Goal: Task Accomplishment & Management: Complete application form

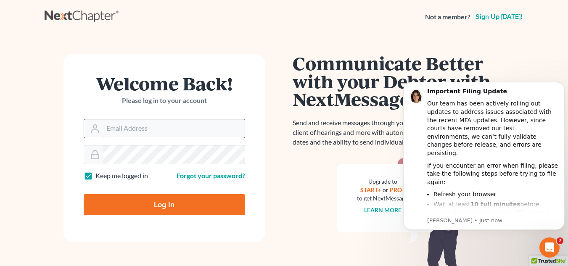
click at [199, 124] on input "Email Address" at bounding box center [174, 128] width 142 height 18
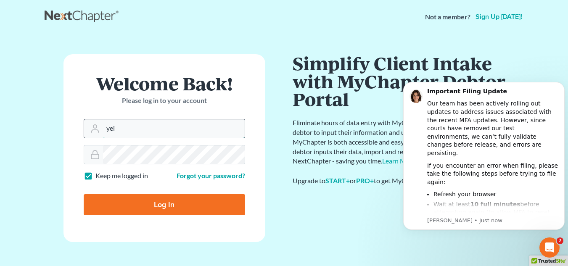
type input "[PERSON_NAME][EMAIL_ADDRESS][DOMAIN_NAME]"
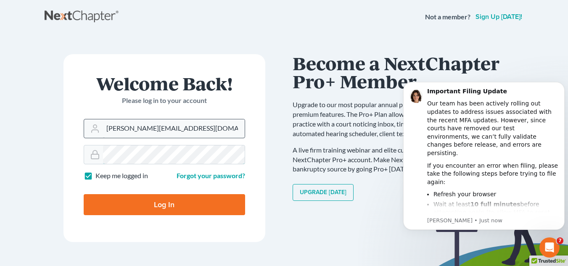
click at [84, 194] on input "Log In" at bounding box center [164, 204] width 161 height 21
type input "Thinking..."
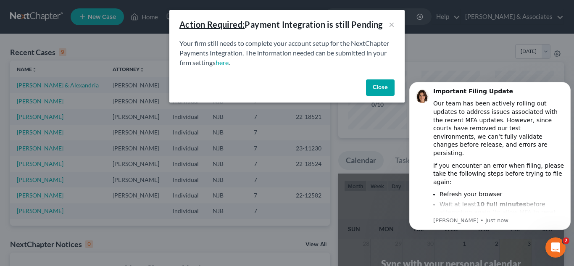
click at [372, 89] on button "Close" at bounding box center [380, 87] width 29 height 17
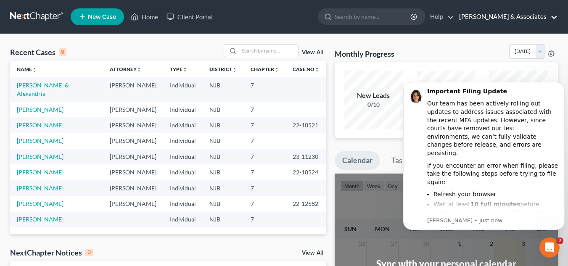
click at [553, 13] on link "[PERSON_NAME] & Associates" at bounding box center [506, 16] width 103 height 15
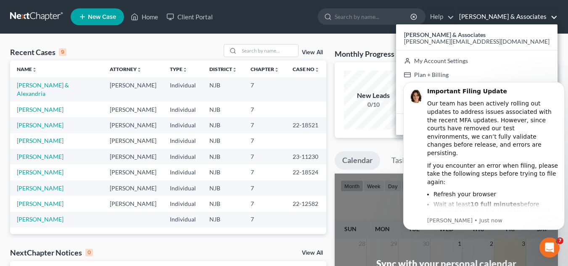
click at [529, 73] on html "Important Filing Update Our team has been actively rolling out updates to addre…" at bounding box center [484, 166] width 168 height 190
click at [523, 73] on html "Important Filing Update Our team has been actively rolling out updates to addre…" at bounding box center [484, 166] width 168 height 190
click at [563, 82] on icon "Dismiss notification" at bounding box center [562, 84] width 5 height 5
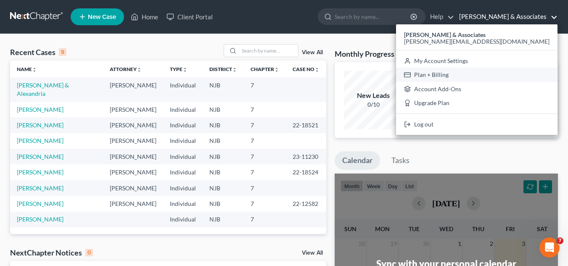
click at [528, 78] on link "Plan + Billing" at bounding box center [476, 75] width 161 height 14
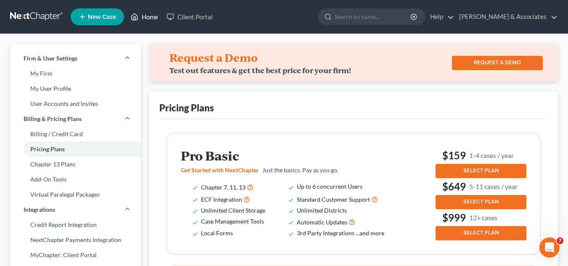
click at [152, 13] on link "Home" at bounding box center [145, 16] width 36 height 15
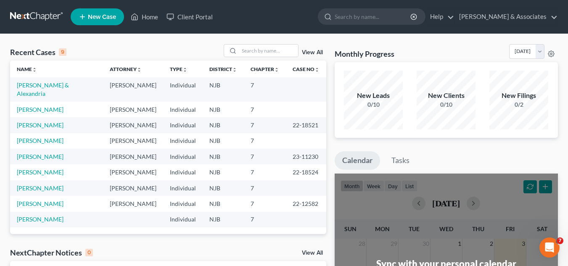
click at [334, 32] on nav "Home New Case Client Portal [PERSON_NAME] & Associates [PERSON_NAME][EMAIL_ADDR…" at bounding box center [284, 17] width 568 height 34
click at [536, 146] on div "Monthly Progress Bankruptcy Bankruptcy [DATE] [DATE] [DATE] [DATE] [DATE] [DATE…" at bounding box center [446, 252] width 232 height 416
click at [63, 85] on link "[PERSON_NAME] & Alexandria" at bounding box center [43, 90] width 52 height 16
select select "10"
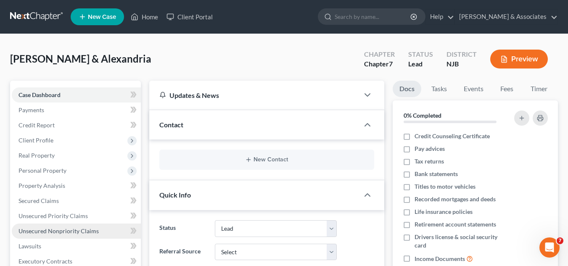
drag, startPoint x: 569, startPoint y: 71, endPoint x: 63, endPoint y: 231, distance: 530.1
click at [63, 231] on span "Unsecured Nonpriority Claims" at bounding box center [58, 230] width 80 height 7
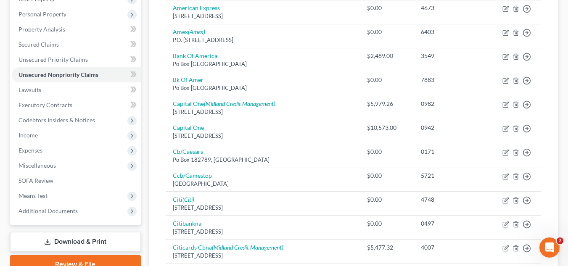
scroll to position [159, 0]
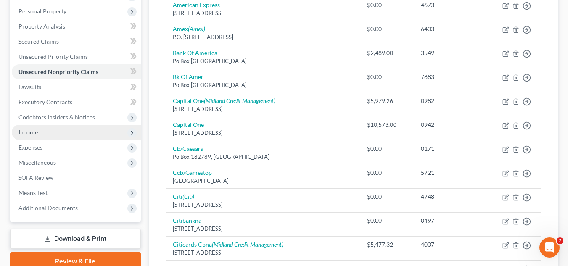
click at [99, 127] on span "Income" at bounding box center [76, 132] width 129 height 15
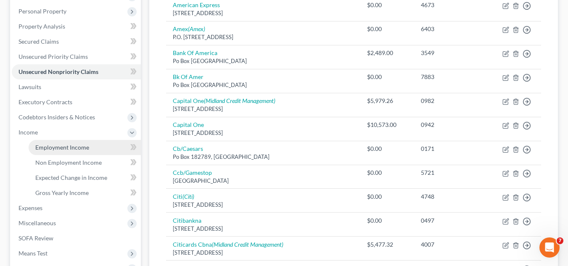
click at [85, 150] on span "Employment Income" at bounding box center [62, 147] width 54 height 7
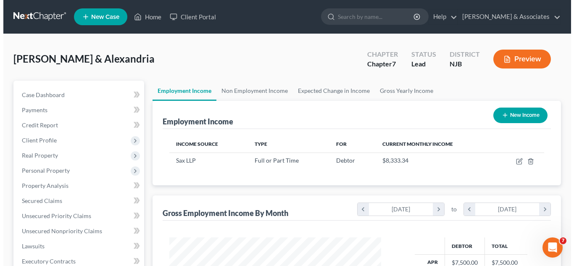
scroll to position [50, 0]
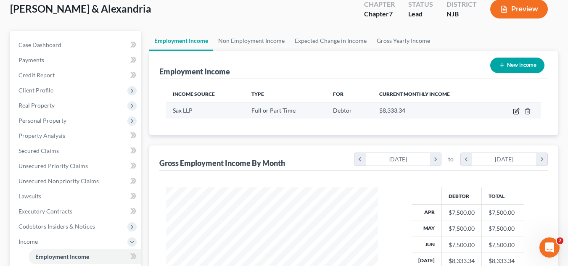
click at [518, 111] on icon "button" at bounding box center [516, 111] width 7 height 7
select select "0"
select select "33"
select select "1"
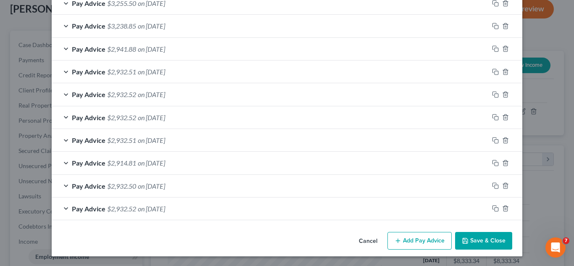
scroll to position [338, 0]
click at [421, 235] on button "Add Pay Advice" at bounding box center [420, 241] width 64 height 18
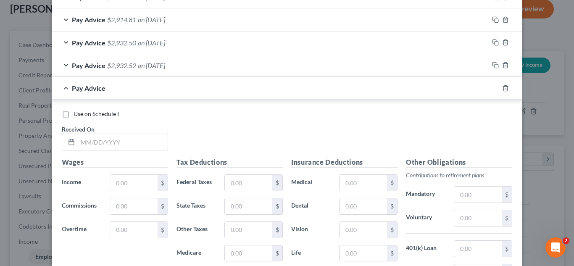
scroll to position [508, 0]
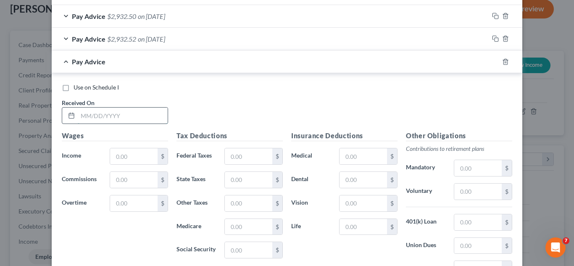
click at [140, 115] on input "text" at bounding box center [123, 116] width 90 height 16
type input "[DATE]"
click at [122, 159] on input "text" at bounding box center [134, 156] width 48 height 16
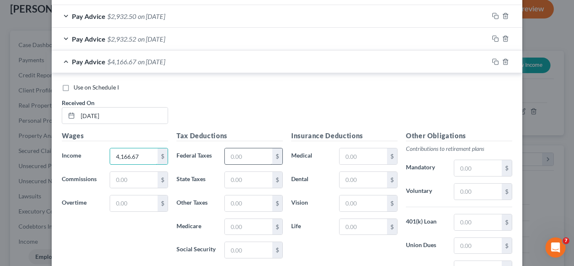
type input "4,166.67"
click at [228, 152] on input "text" at bounding box center [249, 156] width 48 height 16
type input "122.03"
type input "124.54"
type input "55.54"
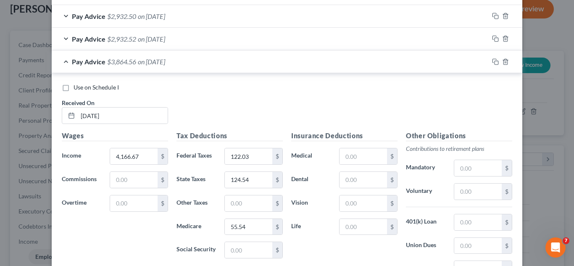
scroll to position [558, 0]
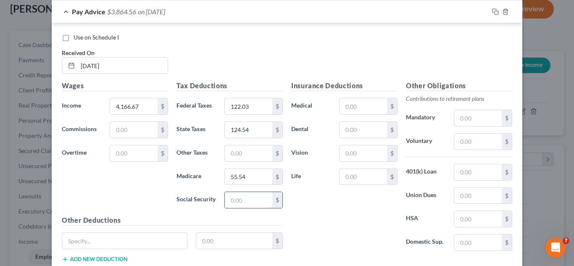
click at [248, 200] on input "text" at bounding box center [249, 200] width 48 height 16
type input "237.48"
click at [351, 106] on input "text" at bounding box center [364, 106] width 48 height 16
type input "271.32"
click at [346, 129] on input "text" at bounding box center [364, 130] width 48 height 16
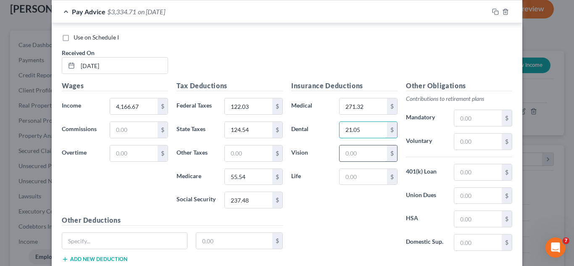
type input "21.05"
click at [348, 155] on input "text" at bounding box center [364, 153] width 48 height 16
type input "3.02"
click at [353, 176] on input "text" at bounding box center [364, 177] width 48 height 16
type input "2.85"
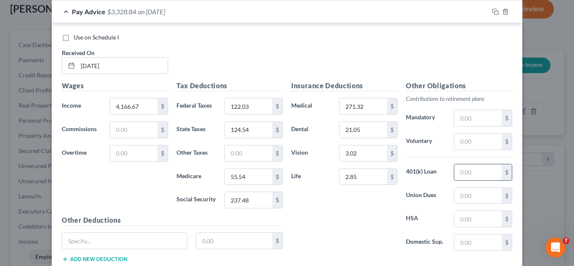
click at [473, 171] on input "text" at bounding box center [478, 172] width 48 height 16
click at [468, 218] on input "text" at bounding box center [478, 219] width 48 height 16
type input "50"
drag, startPoint x: 568, startPoint y: 189, endPoint x: 570, endPoint y: 208, distance: 18.7
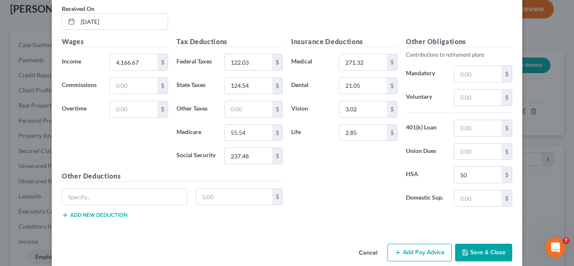
scroll to position [614, 0]
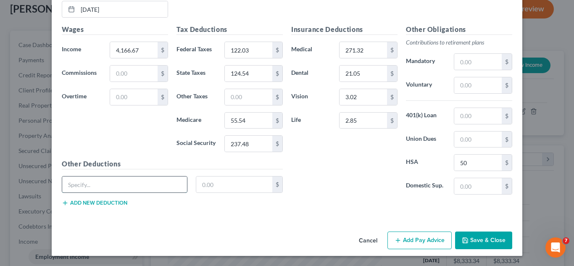
click at [87, 185] on input "text" at bounding box center [124, 185] width 125 height 16
type input "NJ Paid Family Leave Ins"
type input "13.75"
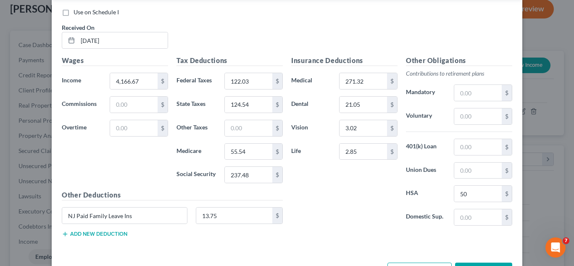
scroll to position [598, 0]
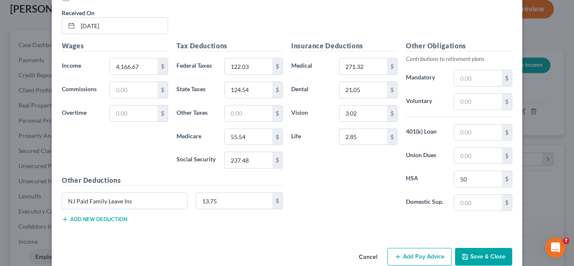
click at [114, 219] on button "Add new deduction" at bounding box center [95, 219] width 66 height 7
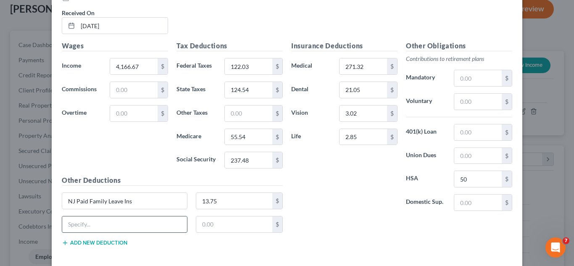
click at [114, 219] on input "text" at bounding box center [124, 225] width 125 height 16
type input "NJ Vol Plan DI"
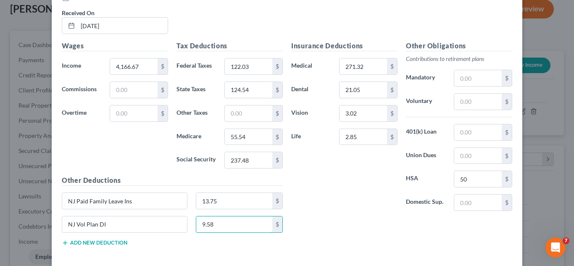
type input "9.58"
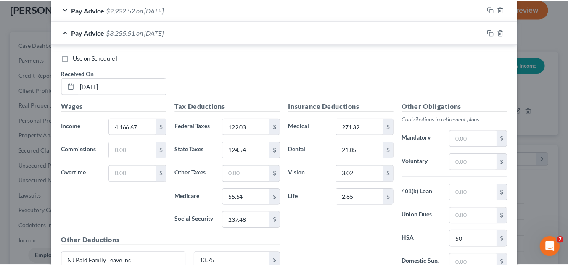
scroll to position [637, 0]
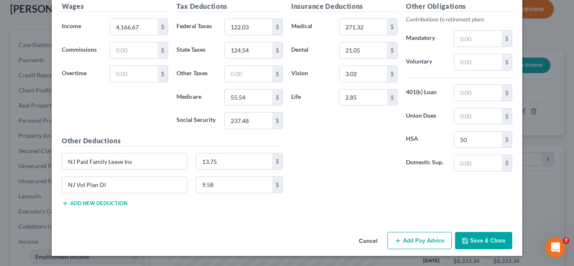
click at [484, 235] on button "Save & Close" at bounding box center [483, 241] width 57 height 18
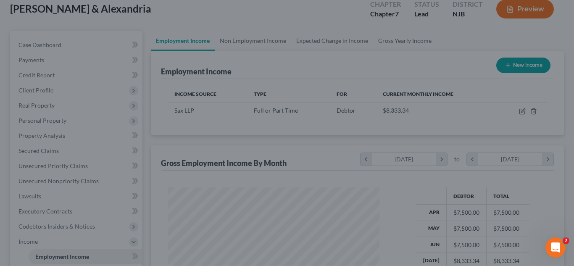
scroll to position [420288, 420209]
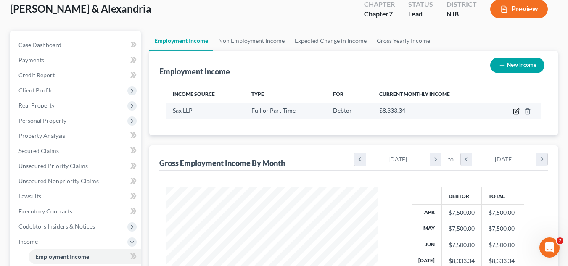
click at [514, 112] on td at bounding box center [516, 111] width 50 height 16
click at [514, 112] on icon "button" at bounding box center [516, 111] width 7 height 7
select select "0"
select select "33"
select select "1"
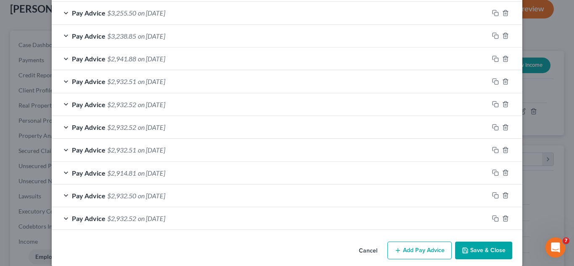
scroll to position [353, 0]
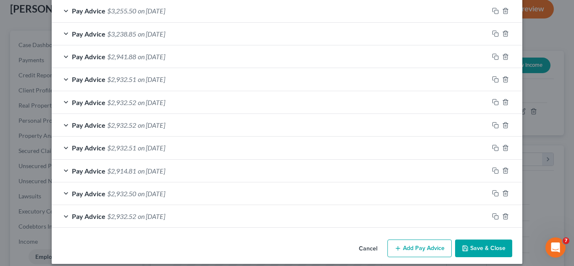
click at [432, 240] on button "Add Pay Advice" at bounding box center [420, 249] width 64 height 18
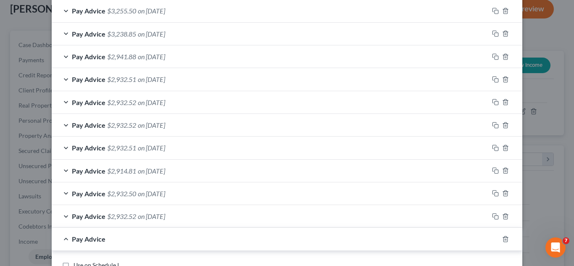
scroll to position [488, 0]
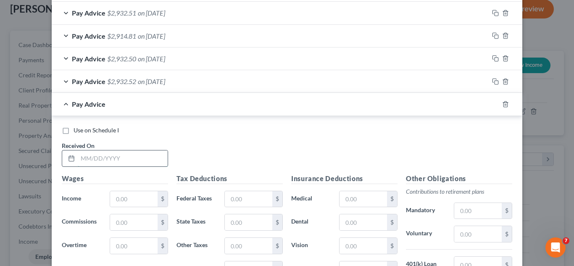
click at [144, 154] on input "text" at bounding box center [123, 159] width 90 height 16
type input "[DATE]"
click at [117, 190] on div "Wages Income * $ Commissions $ Overtime $" at bounding box center [115, 241] width 115 height 135
click at [123, 197] on input "text" at bounding box center [134, 199] width 48 height 16
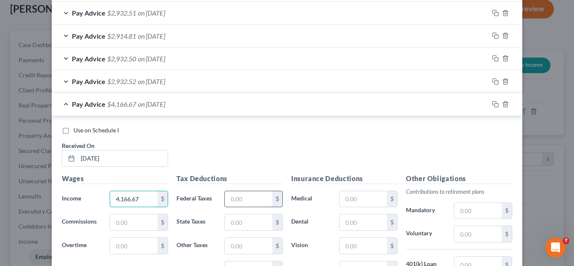
type input "4,166.67"
click at [226, 199] on input "text" at bounding box center [249, 199] width 48 height 16
type input "122.03"
click at [238, 224] on input "text" at bounding box center [249, 222] width 48 height 16
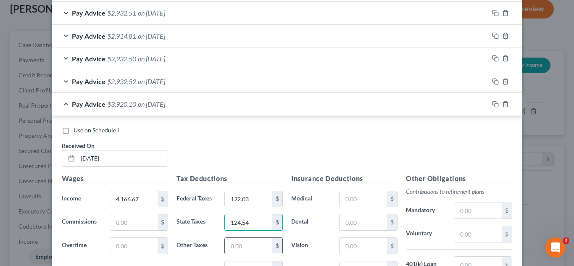
type input "124.54"
click at [243, 241] on input "text" at bounding box center [249, 246] width 48 height 16
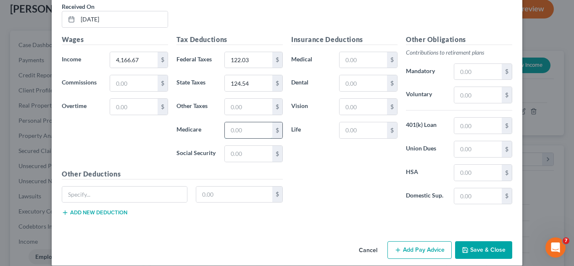
click at [255, 132] on input "text" at bounding box center [249, 130] width 48 height 16
type input "55.54"
click at [259, 152] on input "text" at bounding box center [249, 154] width 48 height 16
type input "237.49"
click at [350, 58] on input "text" at bounding box center [364, 60] width 48 height 16
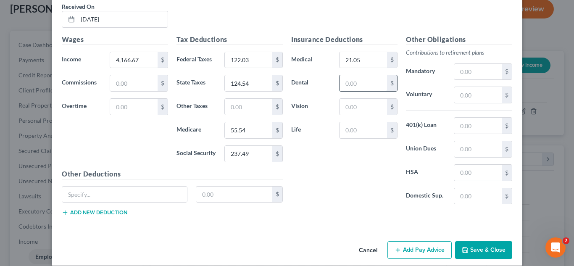
click at [357, 84] on input "text" at bounding box center [364, 83] width 48 height 16
click at [373, 59] on input "21.05" at bounding box center [364, 60] width 48 height 16
type input "271.32"
click at [375, 81] on input "text" at bounding box center [364, 83] width 48 height 16
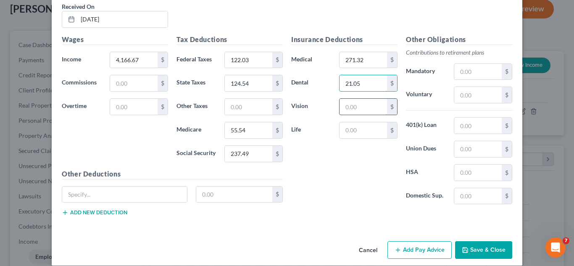
type input "21.05"
click at [368, 106] on input "text" at bounding box center [364, 107] width 48 height 16
type input "3.02"
click at [367, 129] on input "text" at bounding box center [364, 130] width 48 height 16
type input "2.85"
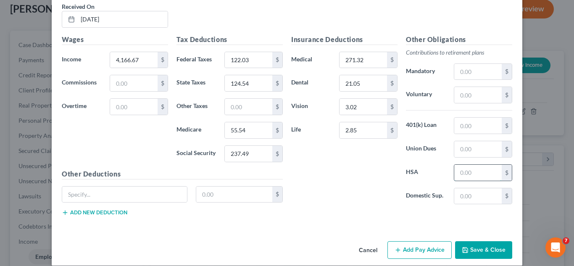
click at [470, 172] on input "text" at bounding box center [478, 173] width 48 height 16
type input "50"
drag, startPoint x: 140, startPoint y: 205, endPoint x: 146, endPoint y: 202, distance: 6.6
click at [146, 202] on div "$" at bounding box center [173, 198] width 230 height 24
click at [154, 196] on input "text" at bounding box center [124, 195] width 125 height 16
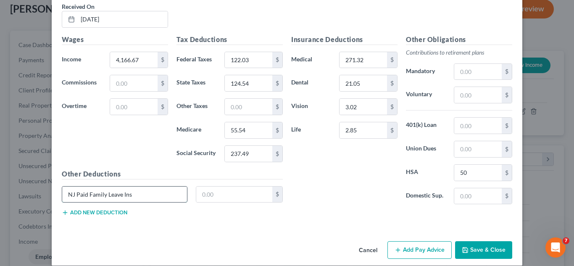
type input "NJ Paid Family Leave Ins"
type input "13.75"
click at [119, 214] on button "Add new deduction" at bounding box center [95, 212] width 66 height 7
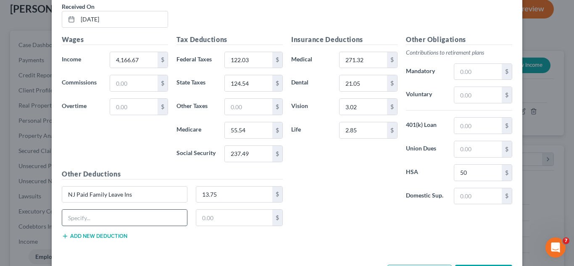
click at [144, 214] on input "text" at bounding box center [124, 218] width 125 height 16
type input "NJ Vol Plan DI"
type input "9.58"
drag, startPoint x: 568, startPoint y: 192, endPoint x: 568, endPoint y: 182, distance: 9.3
click at [568, 182] on div "Edit Income Source × Employment Type * Select Full or [DEMOGRAPHIC_DATA] Employ…" at bounding box center [287, 133] width 574 height 266
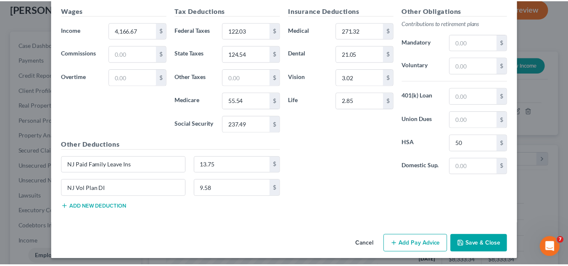
scroll to position [661, 0]
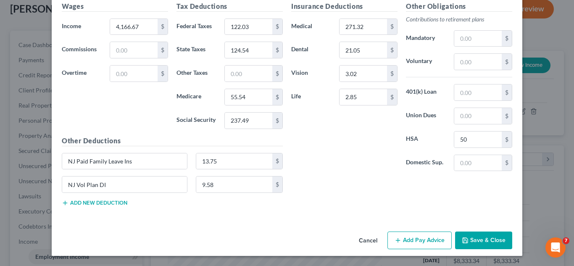
click at [505, 238] on button "Save & Close" at bounding box center [483, 241] width 57 height 18
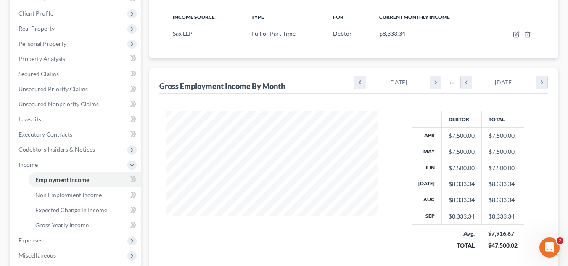
scroll to position [126, 0]
click at [41, 242] on span "Expenses" at bounding box center [30, 241] width 24 height 7
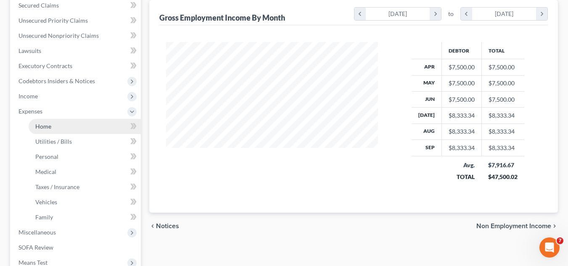
scroll to position [227, 0]
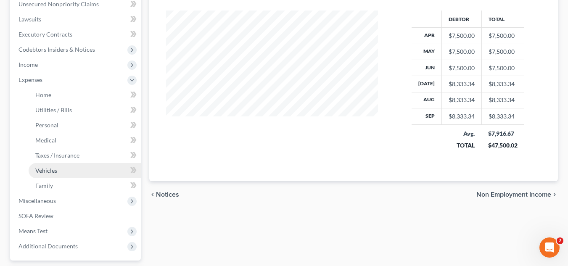
click at [99, 164] on link "Vehicles" at bounding box center [85, 170] width 112 height 15
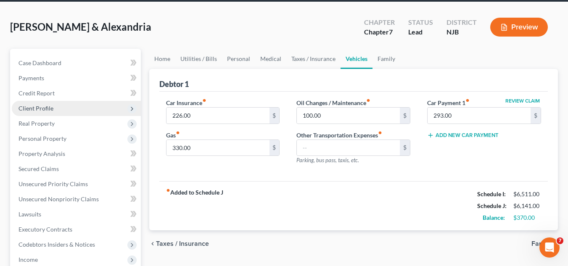
scroll to position [34, 0]
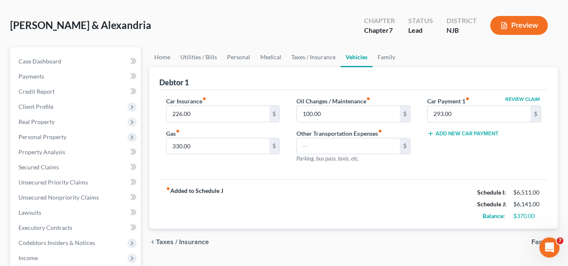
click at [337, 215] on div "fiber_manual_record Added to Schedule J Schedule I: $6,511.00 Schedule J: $6,14…" at bounding box center [353, 204] width 388 height 49
click at [172, 59] on link "Home" at bounding box center [162, 57] width 26 height 20
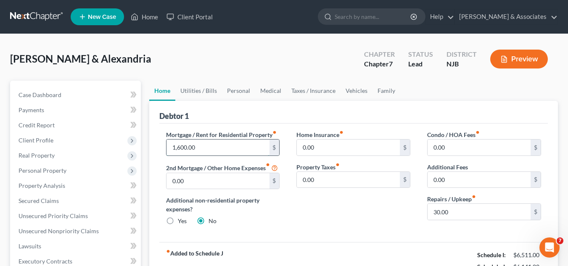
click at [209, 144] on input "1,600.00" at bounding box center [217, 148] width 103 height 16
click at [335, 235] on div "Mortgage / Rent for Residential Property fiber_manual_record 2,000 $ 2nd Mortga…" at bounding box center [353, 183] width 388 height 119
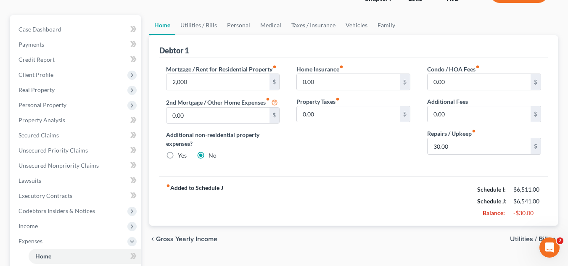
scroll to position [60, 0]
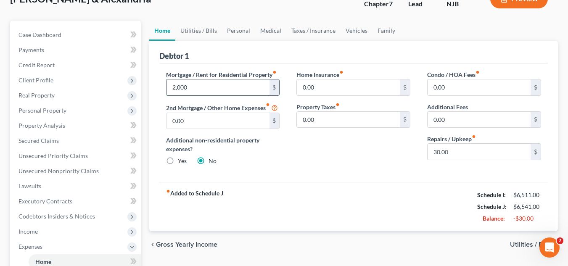
click at [228, 88] on input "2,000" at bounding box center [217, 87] width 103 height 16
click at [273, 164] on div "Additional non-residential property expenses? Yes No" at bounding box center [223, 150] width 114 height 29
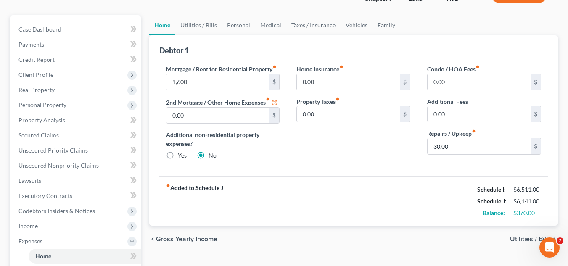
scroll to position [147, 0]
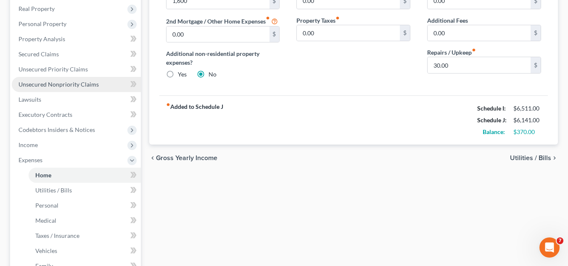
click at [61, 83] on span "Unsecured Nonpriority Claims" at bounding box center [58, 84] width 80 height 7
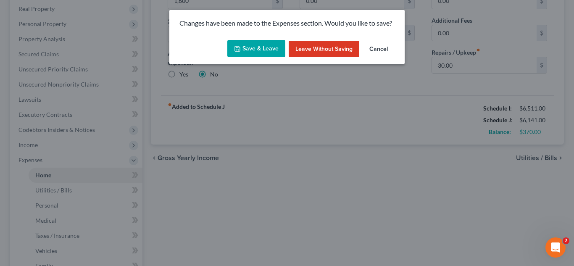
click at [268, 47] on button "Save & Leave" at bounding box center [256, 49] width 58 height 18
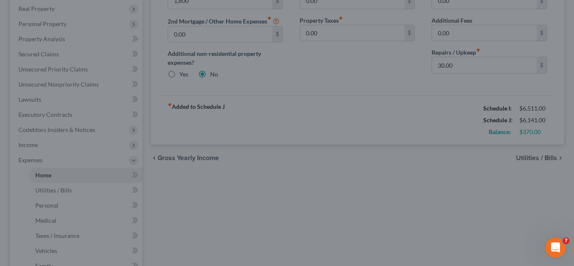
type input "1,600.00"
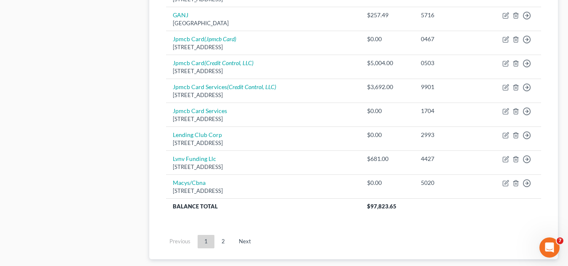
scroll to position [662, 0]
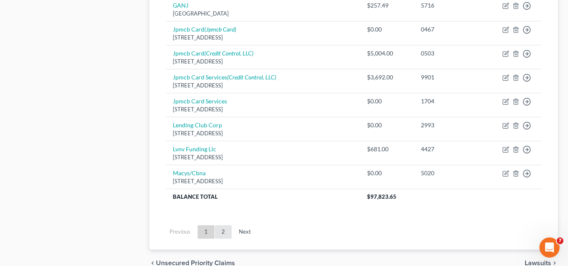
click at [224, 233] on link "2" at bounding box center [223, 231] width 17 height 13
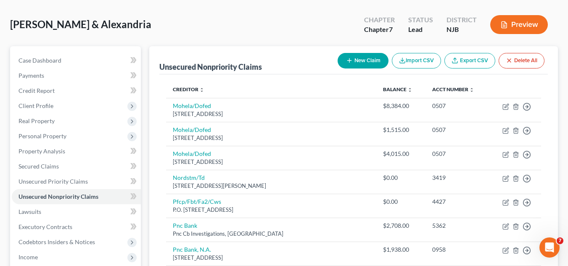
scroll to position [31, 0]
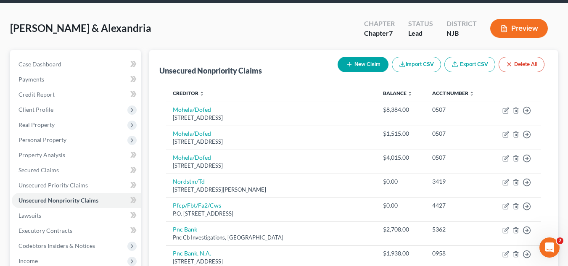
click at [359, 59] on button "New Claim" at bounding box center [363, 65] width 51 height 16
select select "2"
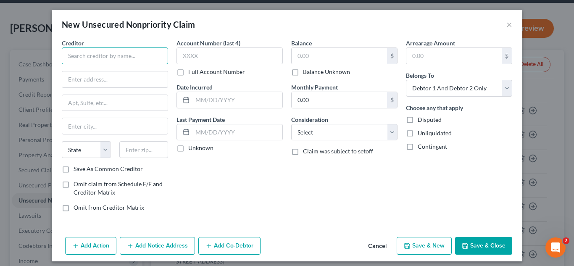
click at [142, 54] on input "text" at bounding box center [115, 56] width 106 height 17
type input "a"
type input "Valley Medical Group"
click at [485, 250] on button "Save & Close" at bounding box center [483, 246] width 57 height 18
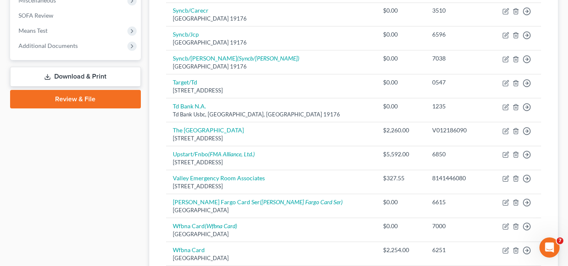
scroll to position [458, 0]
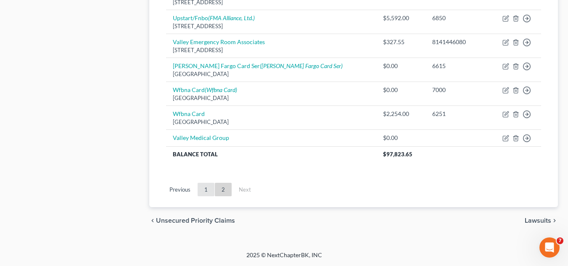
click at [209, 193] on link "1" at bounding box center [206, 189] width 17 height 13
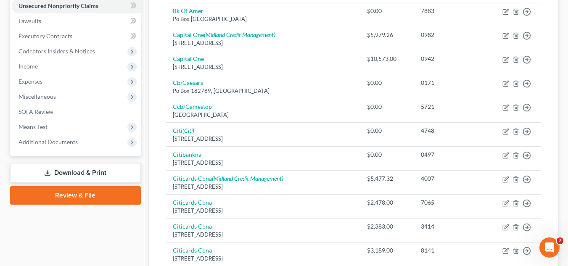
scroll to position [0, 0]
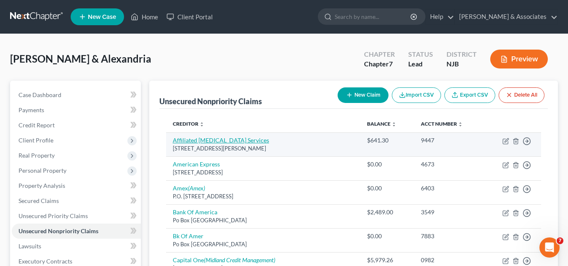
click at [241, 140] on link "Affiliated [MEDICAL_DATA] Services" at bounding box center [221, 140] width 96 height 7
select select "33"
select select "9"
select select "2"
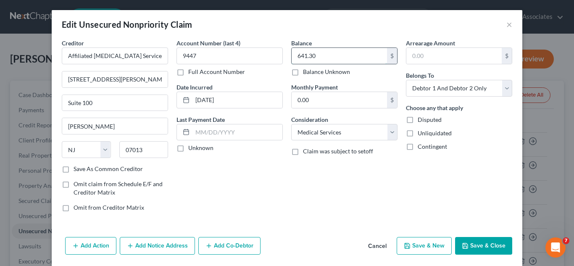
click at [322, 54] on input "641.30" at bounding box center [339, 56] width 95 height 16
click at [483, 252] on button "Save & Close" at bounding box center [483, 246] width 57 height 18
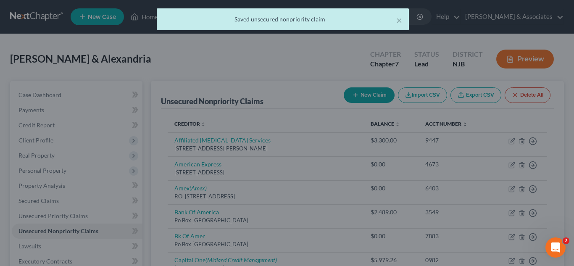
type input "3,300.00"
type input "0"
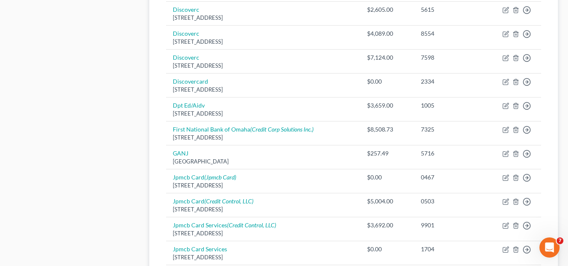
scroll to position [516, 0]
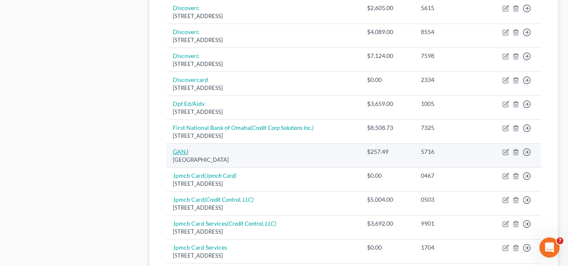
click at [182, 149] on link "GANJ" at bounding box center [181, 151] width 16 height 7
select select "33"
select select "9"
select select "2"
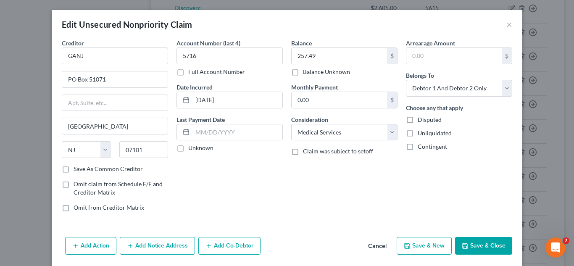
click at [74, 168] on label "Save As Common Creditor" at bounding box center [108, 169] width 69 height 8
click at [77, 168] on input "Save As Common Creditor" at bounding box center [79, 167] width 5 height 5
click at [462, 240] on button "Save & Close" at bounding box center [483, 246] width 57 height 18
checkbox input "false"
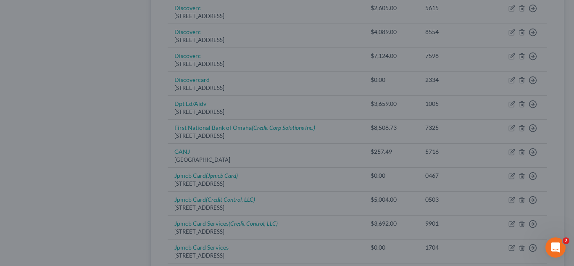
type input "0"
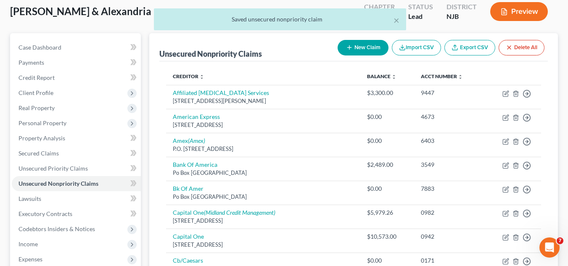
scroll to position [1, 0]
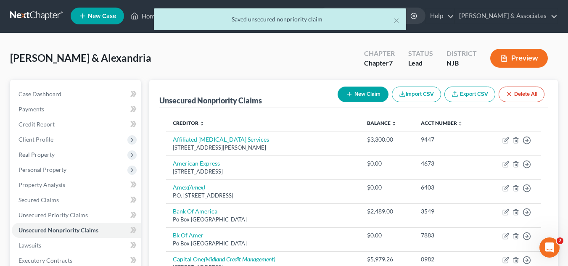
click at [351, 92] on button "New Claim" at bounding box center [363, 95] width 51 height 16
select select "2"
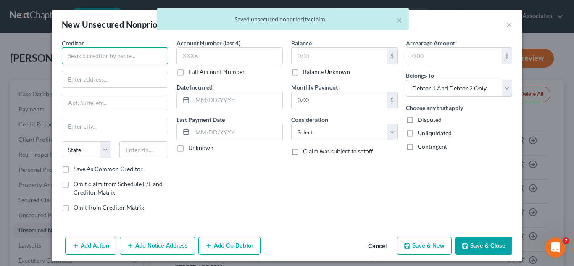
click at [127, 53] on input "text" at bounding box center [115, 56] width 106 height 17
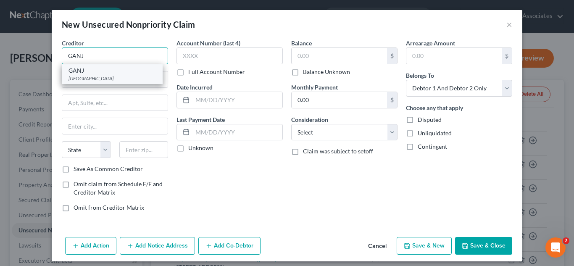
type input "GANJ"
click at [97, 79] on div "[GEOGRAPHIC_DATA]" at bounding box center [112, 78] width 87 height 7
type input "PO Box 51071"
type input "[GEOGRAPHIC_DATA]"
select select "33"
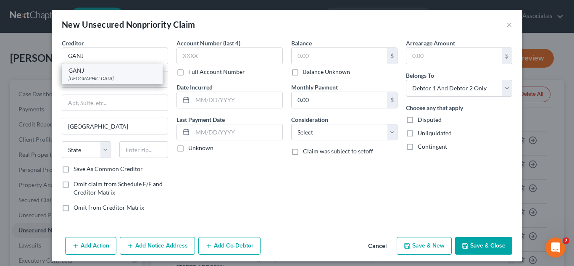
type input "07101"
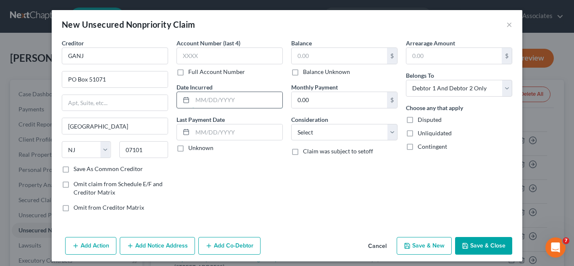
click at [205, 101] on input "text" at bounding box center [238, 100] width 90 height 16
type input "[DATE]"
click at [316, 49] on input "text" at bounding box center [339, 56] width 95 height 16
click at [459, 238] on button "Save & Close" at bounding box center [483, 246] width 57 height 18
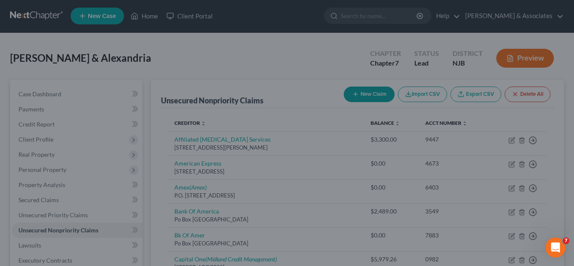
type input "1,685.00"
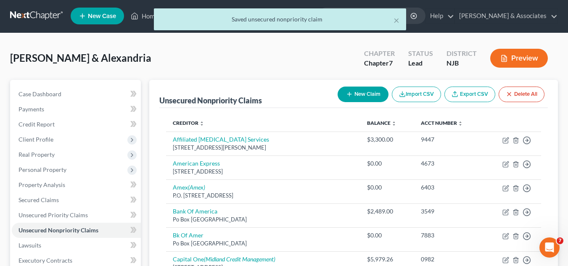
click at [374, 98] on button "New Claim" at bounding box center [363, 95] width 51 height 16
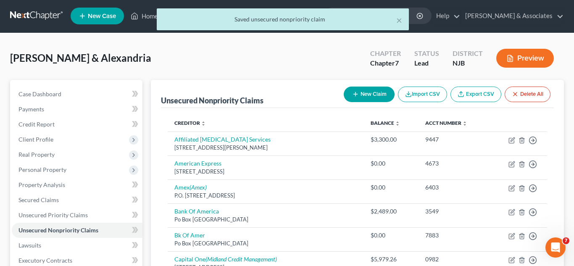
select select "2"
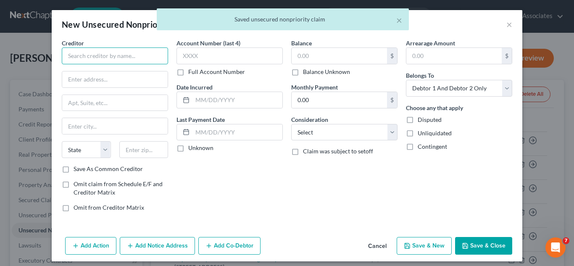
click at [143, 51] on input "text" at bounding box center [115, 56] width 106 height 17
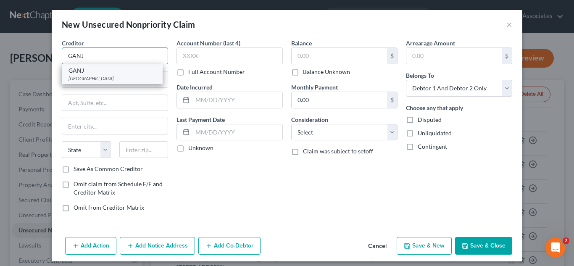
type input "GANJ"
click at [121, 74] on div "GANJ" at bounding box center [112, 70] width 87 height 8
type input "PO Box 51071"
type input "[GEOGRAPHIC_DATA]"
select select "33"
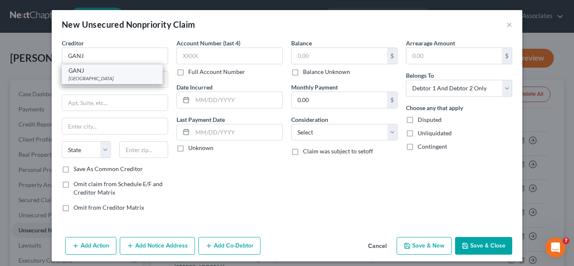
type input "07101"
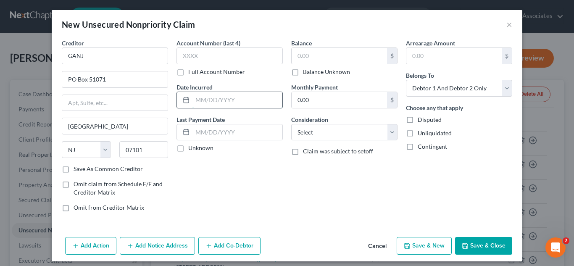
click at [217, 96] on input "text" at bounding box center [238, 100] width 90 height 16
type input "[DATE]"
click at [156, 59] on input "GANJ" at bounding box center [115, 56] width 106 height 17
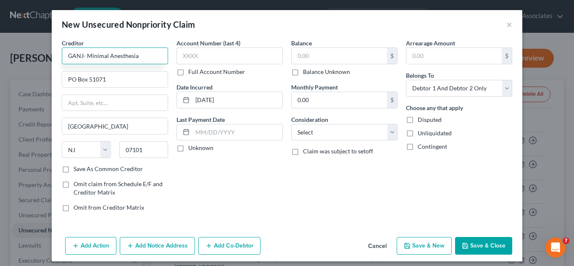
type input "GANJ- Minimal Anesthesia"
click at [299, 61] on input "text" at bounding box center [339, 56] width 95 height 16
type input "7"
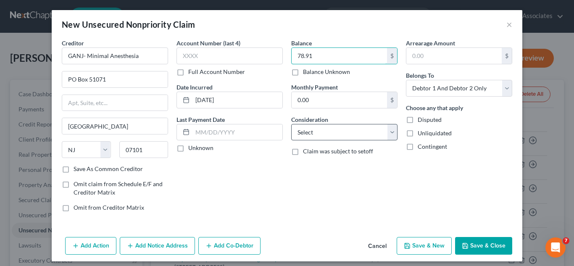
type input "78.91"
click at [356, 124] on select "Select Cable / Satellite Services Collection Agency Credit Card Debt Debt Couns…" at bounding box center [344, 132] width 106 height 17
select select "9"
click at [291, 124] on select "Select Cable / Satellite Services Collection Agency Credit Card Debt Debt Couns…" at bounding box center [344, 132] width 106 height 17
click at [473, 245] on button "Save & Close" at bounding box center [483, 246] width 57 height 18
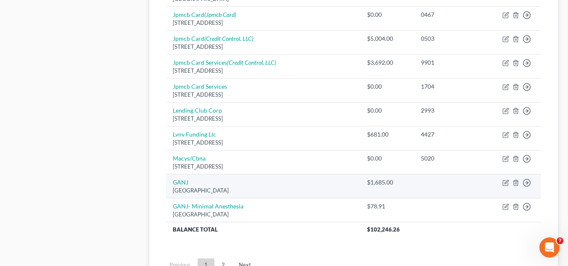
scroll to position [680, 0]
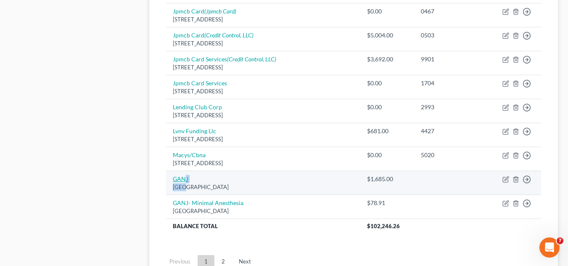
drag, startPoint x: 186, startPoint y: 183, endPoint x: 183, endPoint y: 176, distance: 7.9
click at [183, 176] on td "[GEOGRAPHIC_DATA][STREET_ADDRESS]" at bounding box center [263, 183] width 194 height 24
click at [183, 176] on link "GANJ" at bounding box center [181, 178] width 16 height 7
select select "33"
select select "2"
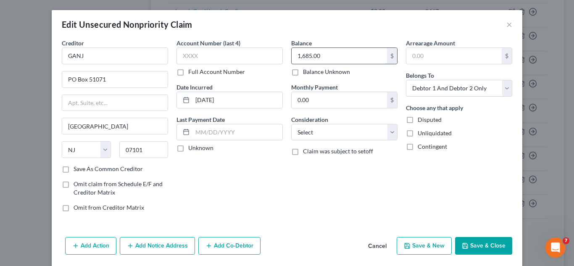
click at [334, 58] on input "1,685.00" at bounding box center [339, 56] width 95 height 16
type input "259.33"
click at [468, 243] on button "Save & Close" at bounding box center [483, 246] width 57 height 18
type input "0"
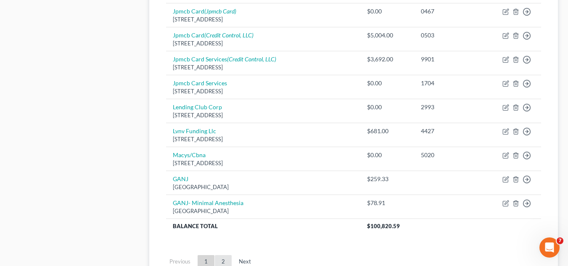
click at [225, 262] on link "2" at bounding box center [223, 261] width 17 height 13
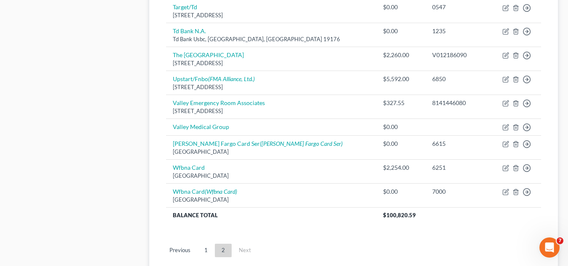
scroll to position [441, 0]
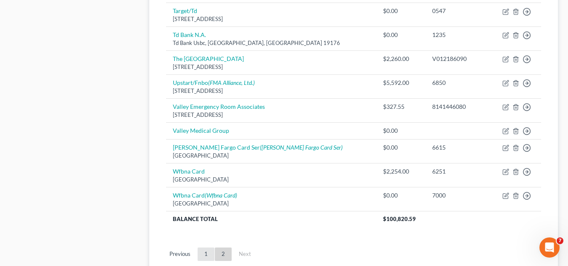
click at [204, 255] on link "1" at bounding box center [206, 254] width 17 height 13
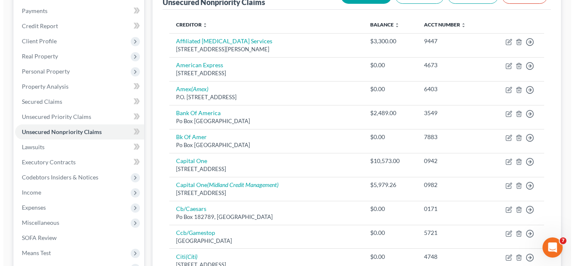
scroll to position [0, 0]
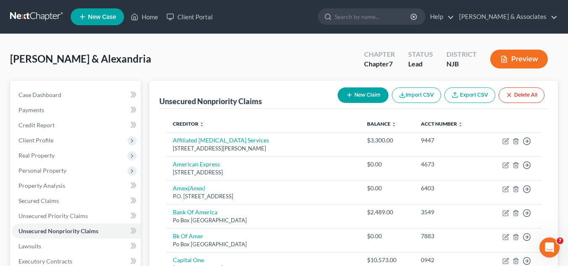
click at [371, 90] on button "New Claim" at bounding box center [363, 95] width 51 height 16
select select "2"
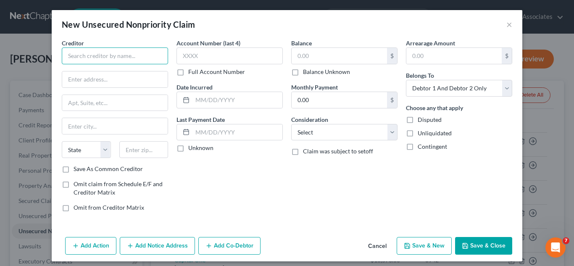
click at [133, 48] on input "text" at bounding box center [115, 56] width 106 height 17
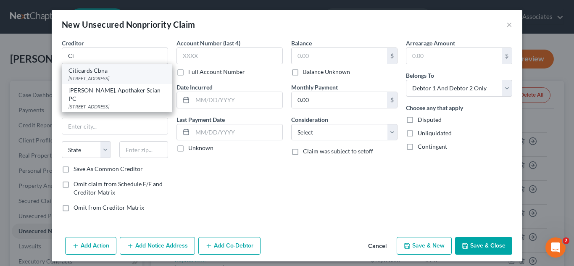
click at [109, 71] on div "Citicards Cbna" at bounding box center [117, 70] width 97 height 8
type input "Citicards Cbna"
type input "Po Box 6241"
type input "[GEOGRAPHIC_DATA]"
select select "43"
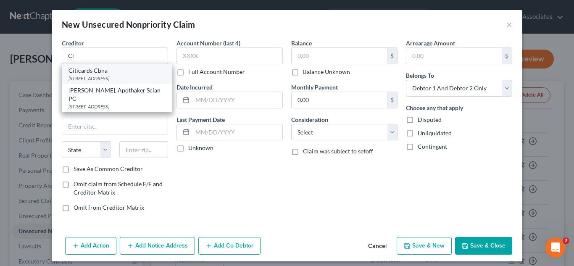
type input "57117"
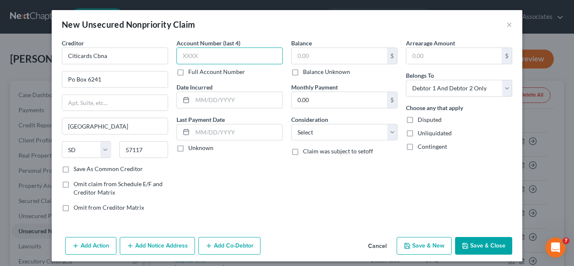
click at [213, 53] on input "text" at bounding box center [230, 56] width 106 height 17
type input "8332"
click at [280, 56] on div "Account Number (last 4) 8332 Full Account Number Date Incurred Last Payment Dat…" at bounding box center [229, 129] width 115 height 180
click at [318, 52] on input "text" at bounding box center [339, 56] width 95 height 16
type input "4,566.16"
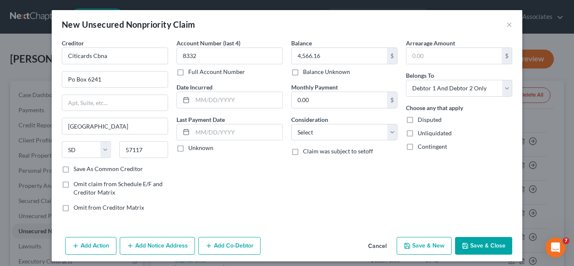
click at [180, 240] on button "Add Notice Address" at bounding box center [157, 246] width 75 height 18
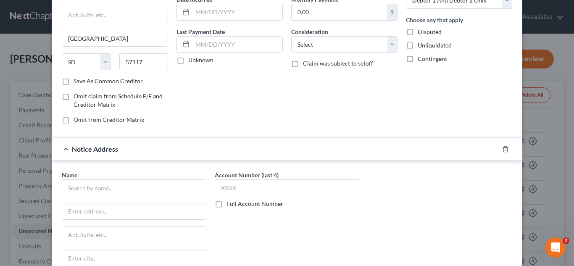
scroll to position [96, 0]
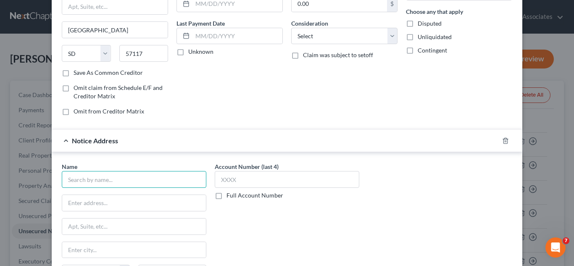
click at [143, 176] on input "text" at bounding box center [134, 179] width 145 height 17
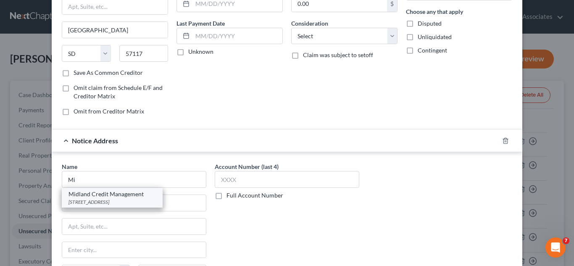
click at [129, 199] on div "[STREET_ADDRESS]" at bounding box center [112, 201] width 87 height 7
type input "Midland Credit Management"
type input "350 Camino De La Reina"
type input "Suite 100"
type input "[GEOGRAPHIC_DATA]"
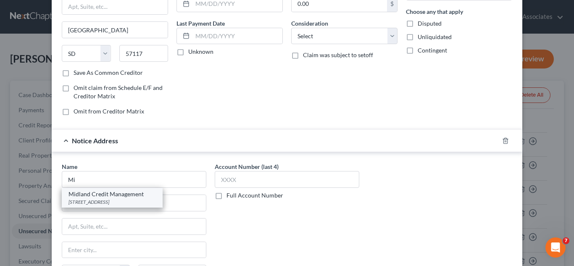
select select "4"
type input "92108"
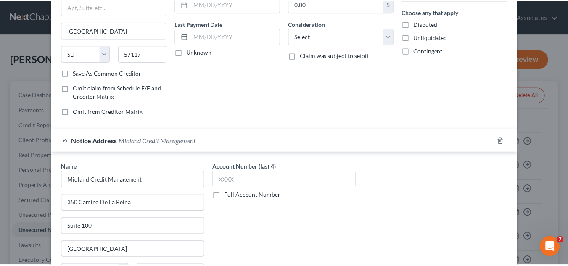
scroll to position [169, 0]
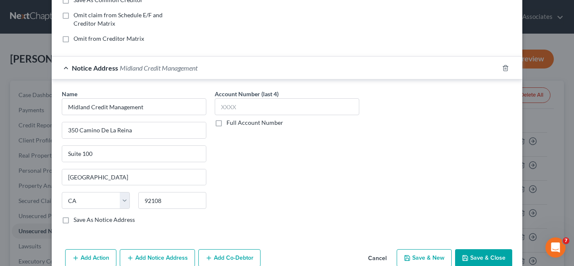
click at [482, 253] on button "Save & Close" at bounding box center [483, 258] width 57 height 18
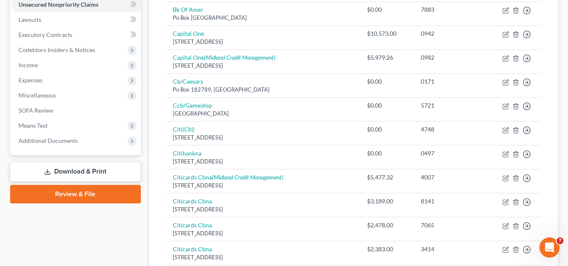
scroll to position [228, 0]
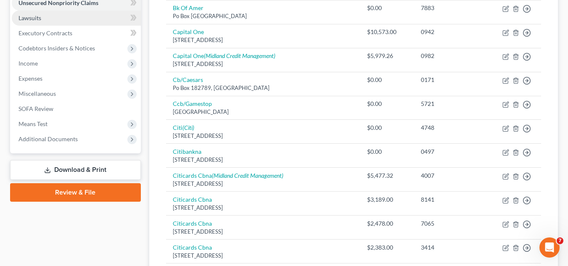
click at [29, 23] on link "Lawsuits" at bounding box center [76, 18] width 129 height 15
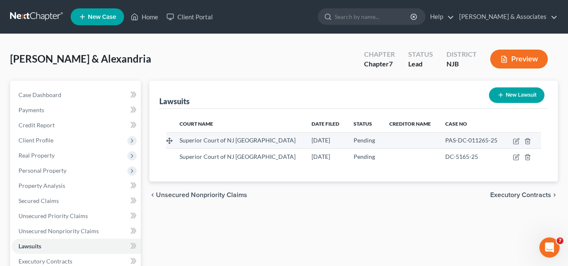
click at [347, 139] on td "Pending" at bounding box center [365, 140] width 36 height 16
click at [513, 140] on icon "button" at bounding box center [515, 141] width 5 height 5
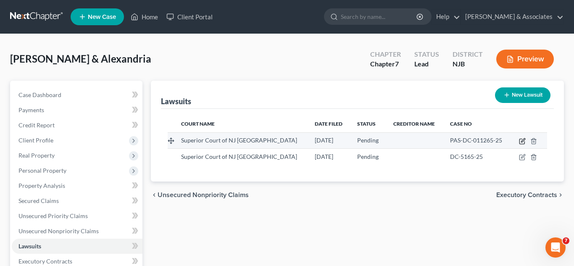
select select "33"
select select "0"
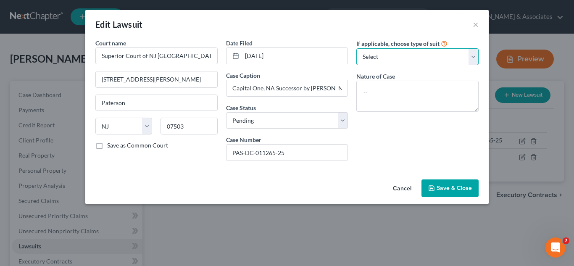
click at [453, 61] on select "Select Repossession Garnishment Foreclosure Attached, Seized, Or Levied Other" at bounding box center [418, 56] width 122 height 17
click at [445, 183] on button "Save & Close" at bounding box center [450, 189] width 57 height 18
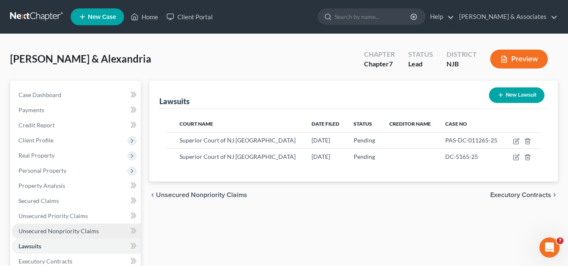
drag, startPoint x: 568, startPoint y: 103, endPoint x: 75, endPoint y: 228, distance: 509.2
click at [75, 228] on span "Unsecured Nonpriority Claims" at bounding box center [58, 230] width 80 height 7
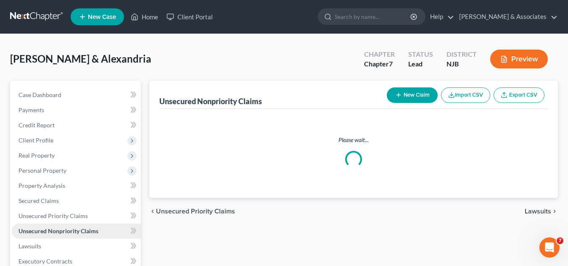
click at [75, 228] on span "Unsecured Nonpriority Claims" at bounding box center [58, 230] width 80 height 7
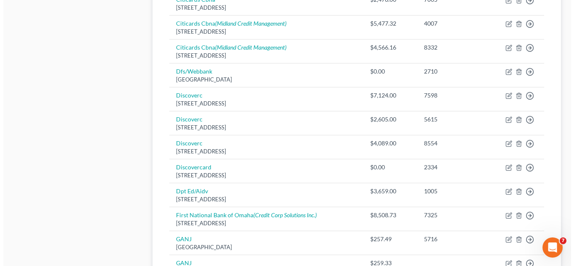
scroll to position [454, 0]
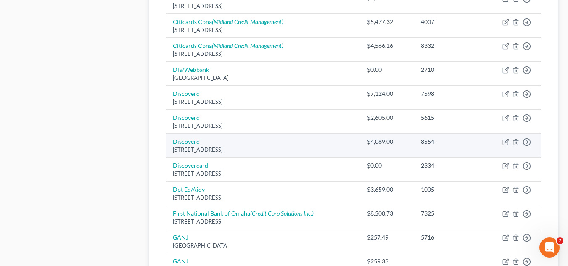
click at [393, 145] on div "$4,089.00" at bounding box center [387, 141] width 40 height 8
click at [506, 144] on icon "button" at bounding box center [505, 142] width 7 height 7
select select "46"
select select "2"
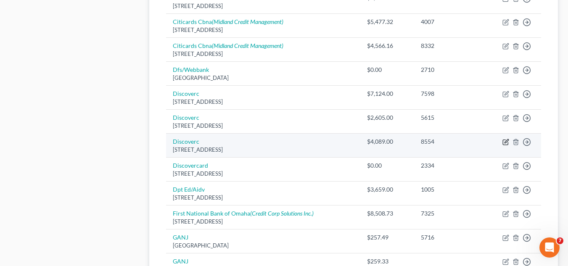
select select "0"
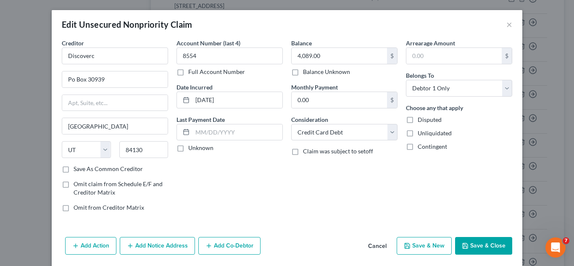
click at [152, 235] on div "Add Action Add Notice Address Add Co-Debtor Cancel Save & New Save & Close" at bounding box center [287, 248] width 471 height 28
click at [153, 240] on button "Add Notice Address" at bounding box center [157, 246] width 75 height 18
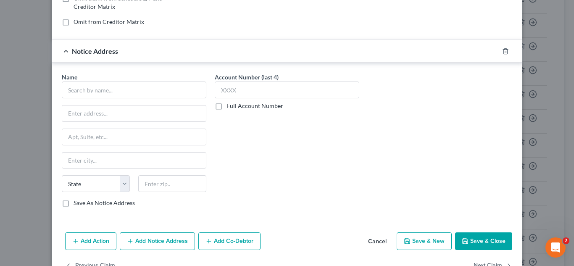
scroll to position [185, 0]
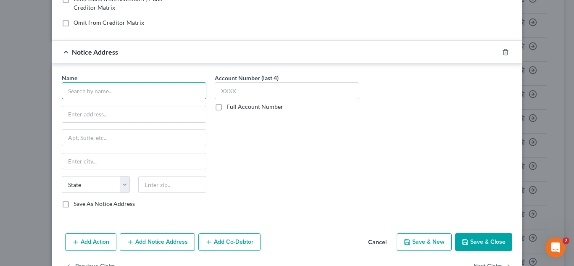
click at [164, 93] on input "text" at bounding box center [134, 90] width 145 height 17
type input "[PERSON_NAME], Felt & [PERSON_NAME] LLP"
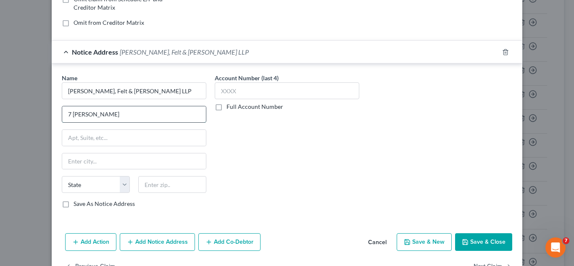
type input "7 [PERSON_NAME]"
type input "Parsippany"
select select "33"
type input "07054"
click at [74, 200] on label "Save As Notice Address" at bounding box center [104, 204] width 61 height 8
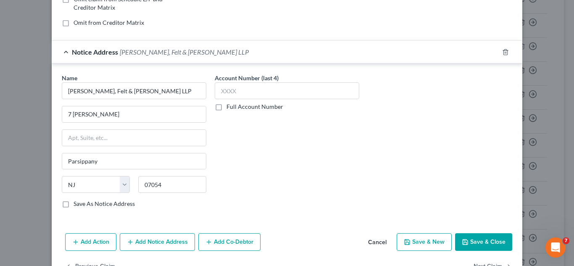
click at [77, 200] on input "Save As Notice Address" at bounding box center [79, 202] width 5 height 5
checkbox input "true"
click at [265, 93] on input "text" at bounding box center [287, 90] width 145 height 17
type input "2100"
click at [227, 106] on label "Full Account Number" at bounding box center [255, 107] width 57 height 8
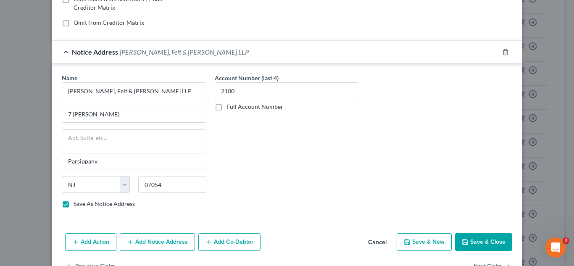
click at [230, 106] on input "Full Account Number" at bounding box center [232, 105] width 5 height 5
click at [221, 91] on input "2100" at bounding box center [287, 90] width 145 height 17
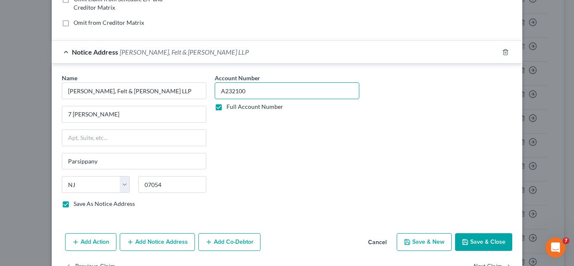
type input "A232100"
click at [271, 159] on div "Account Number A232100 Full Account Number" at bounding box center [287, 144] width 153 height 141
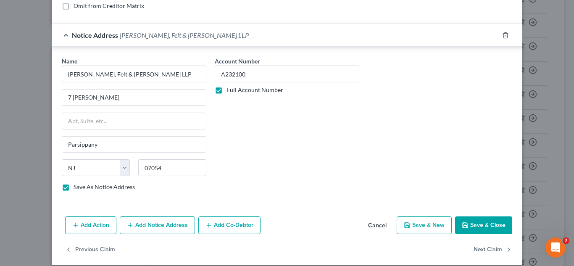
scroll to position [211, 0]
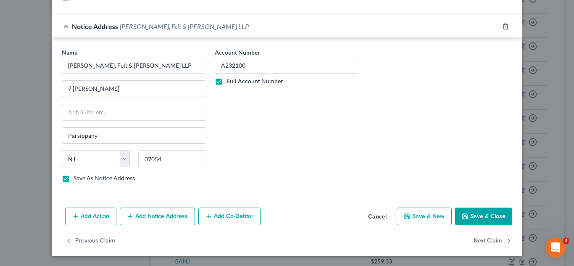
click at [104, 216] on button "Add Action" at bounding box center [90, 217] width 51 height 18
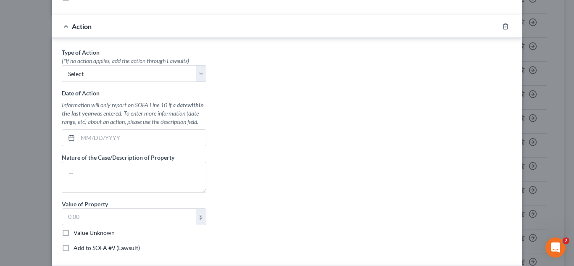
click at [251, 110] on div "Type of Action * (*If no action applies, add the action through Lawsuits) Selec…" at bounding box center [287, 153] width 459 height 211
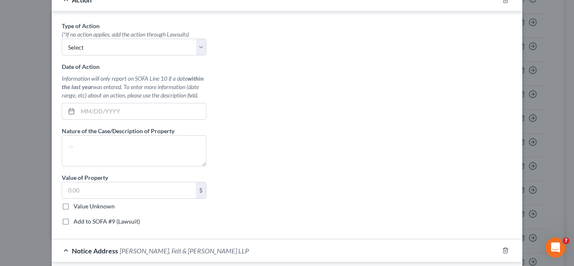
scroll to position [244, 0]
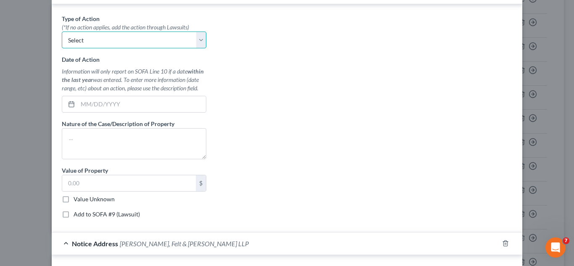
click at [198, 38] on select "Select Repossession Garnishment Foreclosure Personal Injury Attached, Seized, O…" at bounding box center [134, 40] width 145 height 17
click at [275, 95] on div "Type of Action * (*If no action applies, add the action through Lawsuits) Selec…" at bounding box center [287, 119] width 459 height 211
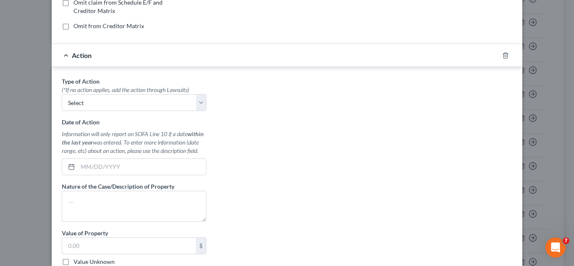
scroll to position [177, 0]
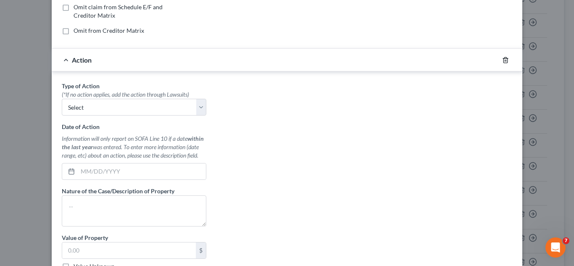
click at [499, 61] on div at bounding box center [511, 59] width 24 height 13
click at [502, 61] on icon "button" at bounding box center [505, 60] width 7 height 7
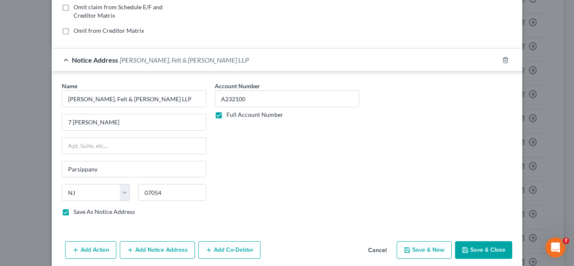
click at [298, 67] on div "Notice Address [PERSON_NAME], Felt & [PERSON_NAME] LLP" at bounding box center [275, 60] width 447 height 22
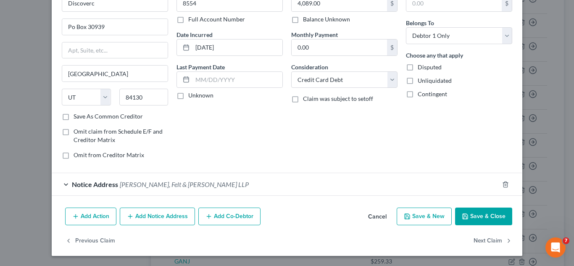
scroll to position [53, 0]
click at [471, 211] on button "Save & Close" at bounding box center [483, 217] width 57 height 18
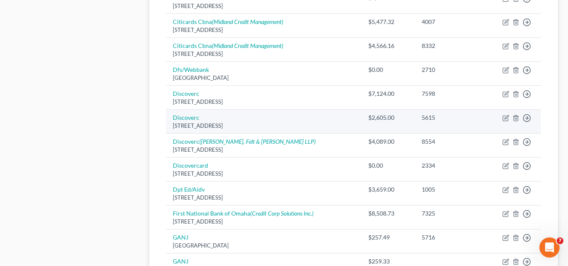
click at [400, 117] on div "$2,605.00" at bounding box center [388, 118] width 40 height 8
click at [507, 120] on icon "button" at bounding box center [505, 118] width 7 height 7
select select "46"
select select "2"
select select "0"
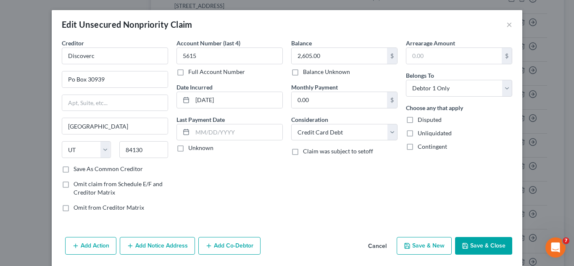
click at [146, 243] on button "Add Notice Address" at bounding box center [157, 246] width 75 height 18
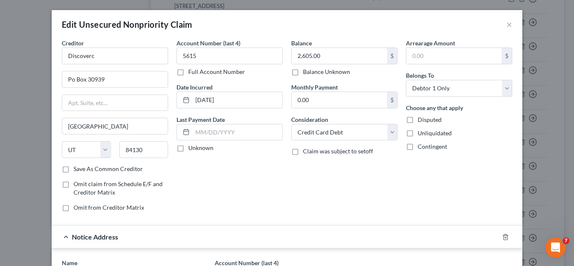
click at [208, 204] on div "Account Number (last 4) 5615 Full Account Number Date Incurred [DATE] Last Paym…" at bounding box center [229, 129] width 115 height 180
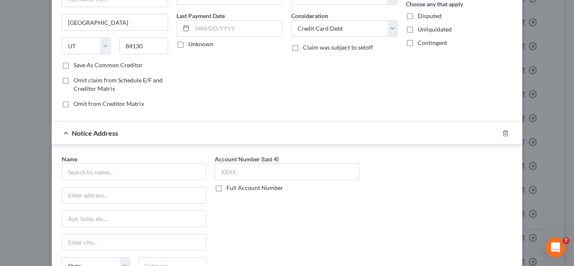
scroll to position [168, 0]
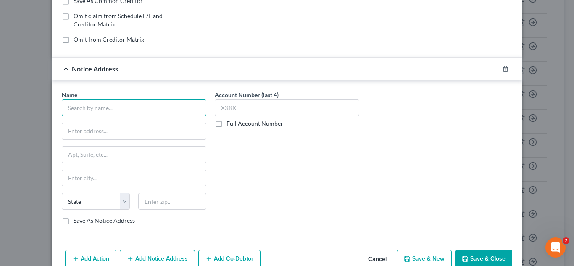
click at [150, 115] on input "text" at bounding box center [134, 107] width 145 height 17
type input "Selip & Stylianou LLP"
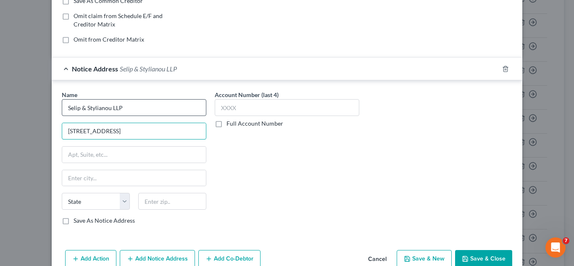
type input "[STREET_ADDRESS]"
type input "PO Box 914"
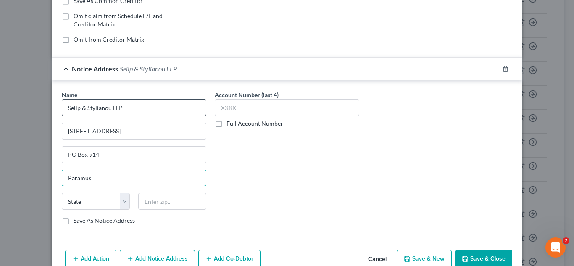
type input "Paramus"
select select "33"
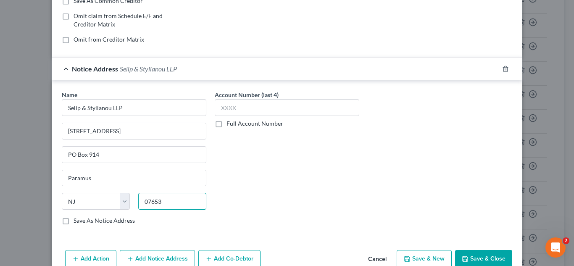
type input "07653"
click at [74, 219] on label "Save As Notice Address" at bounding box center [104, 221] width 61 height 8
click at [77, 219] on input "Save As Notice Address" at bounding box center [79, 219] width 5 height 5
click at [481, 250] on div "Add Action Add Notice Address Add Co-Debtor Cancel Save & New Save & Close" at bounding box center [287, 261] width 471 height 28
click at [482, 254] on button "Save & Close" at bounding box center [483, 259] width 57 height 18
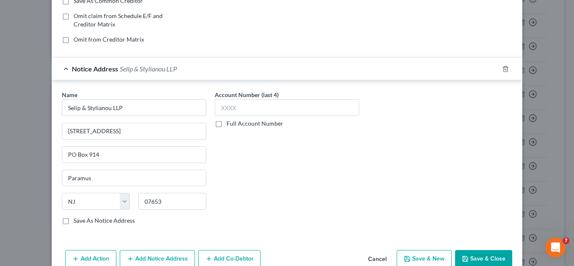
checkbox input "false"
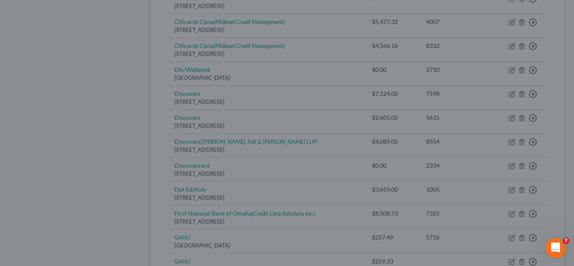
type input "0"
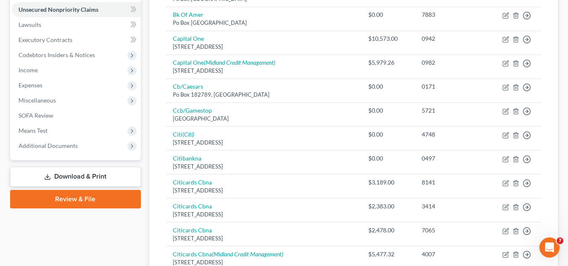
scroll to position [0, 0]
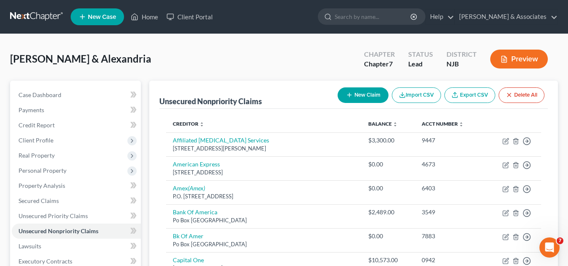
click at [370, 91] on button "New Claim" at bounding box center [363, 95] width 51 height 16
select select "2"
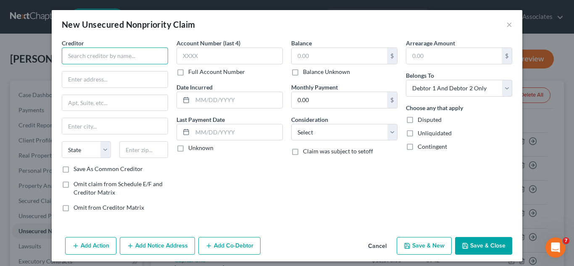
click at [84, 52] on input "text" at bounding box center [115, 56] width 106 height 17
type input "PM Pediatrics of [GEOGRAPHIC_DATA]"
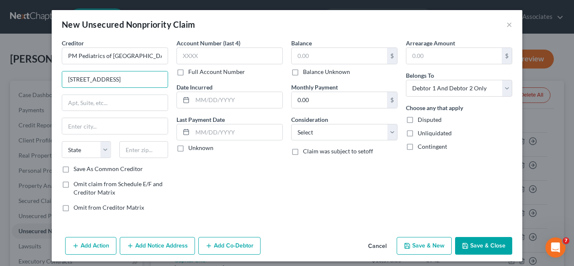
type input "[STREET_ADDRESS]"
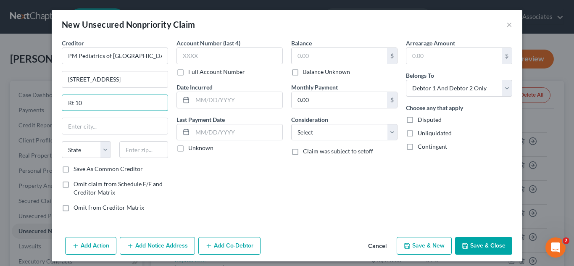
type input "Rt 10"
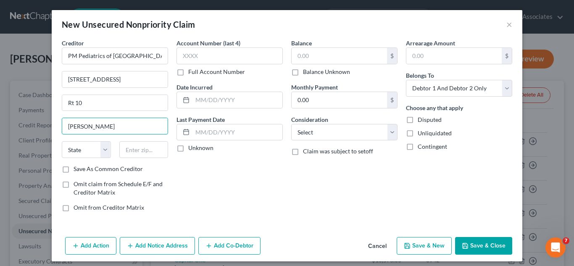
type input "[PERSON_NAME]"
select select "33"
type input "07039"
click at [125, 165] on label "Save As Common Creditor" at bounding box center [108, 169] width 69 height 8
click at [82, 165] on input "Save As Common Creditor" at bounding box center [79, 167] width 5 height 5
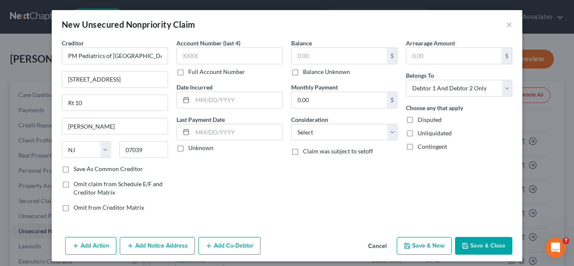
checkbox input "true"
click at [261, 62] on input "text" at bounding box center [230, 56] width 106 height 17
click at [248, 106] on input "text" at bounding box center [238, 100] width 90 height 16
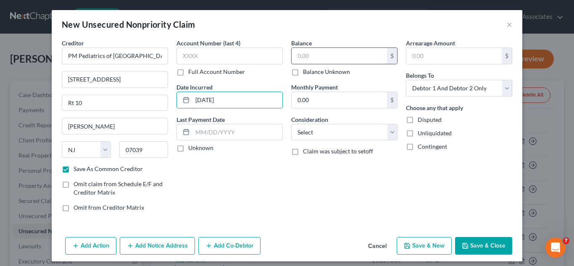
type input "[DATE]"
click at [319, 59] on input "text" at bounding box center [339, 56] width 95 height 16
type input "135"
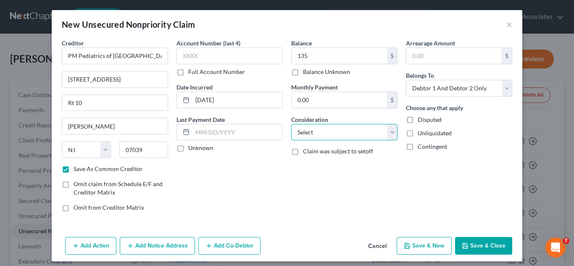
click at [345, 135] on select "Select Cable / Satellite Services Collection Agency Credit Card Debt Debt Couns…" at bounding box center [344, 132] width 106 height 17
click at [291, 124] on select "Select Cable / Satellite Services Collection Agency Credit Card Debt Debt Couns…" at bounding box center [344, 132] width 106 height 17
click at [346, 129] on select "Select Cable / Satellite Services Collection Agency Credit Card Debt Debt Couns…" at bounding box center [344, 132] width 106 height 17
select select "9"
click at [291, 124] on select "Select Cable / Satellite Services Collection Agency Credit Card Debt Debt Couns…" at bounding box center [344, 132] width 106 height 17
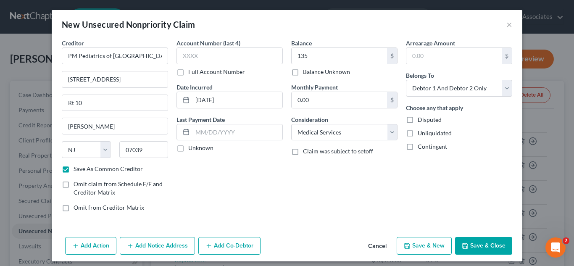
click at [463, 244] on icon "button" at bounding box center [465, 246] width 7 height 7
checkbox input "false"
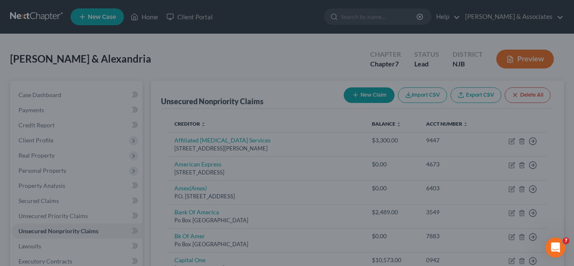
type input "135.00"
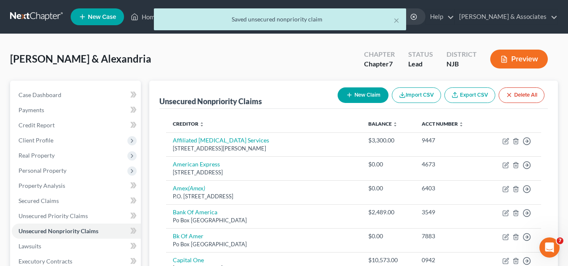
click at [362, 95] on button "New Claim" at bounding box center [363, 95] width 51 height 16
select select "2"
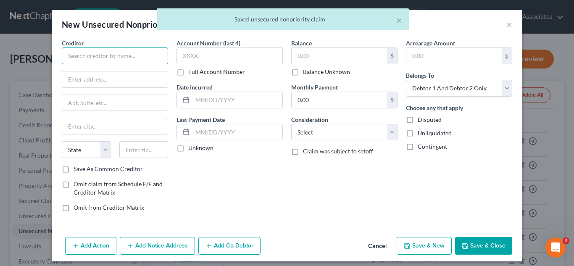
click at [140, 60] on input "text" at bounding box center [115, 56] width 106 height 17
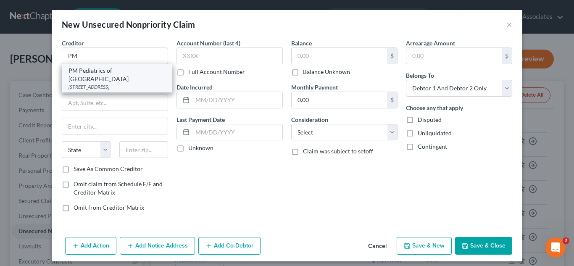
click at [127, 70] on div "PM Pediatrics of [GEOGRAPHIC_DATA]" at bounding box center [117, 74] width 97 height 17
type input "PM Pediatrics of [GEOGRAPHIC_DATA]"
type input "[STREET_ADDRESS]"
type input "Rt 10"
type input "[PERSON_NAME]"
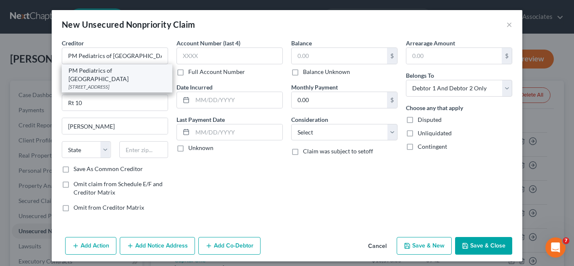
select select "33"
type input "07039"
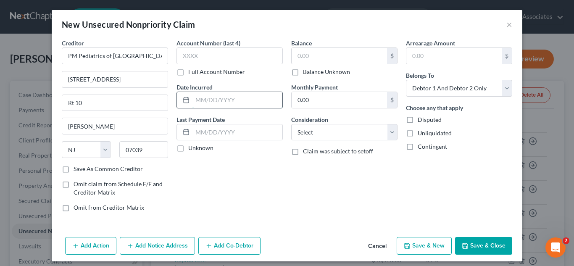
click at [215, 96] on input "text" at bounding box center [238, 100] width 90 height 16
type input "[DATE]"
click at [311, 59] on input "text" at bounding box center [339, 56] width 95 height 16
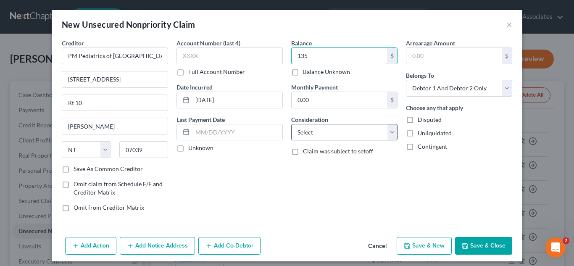
type input "135"
click at [364, 127] on select "Select Cable / Satellite Services Collection Agency Credit Card Debt Debt Couns…" at bounding box center [344, 132] width 106 height 17
select select "9"
click at [291, 124] on select "Select Cable / Satellite Services Collection Agency Credit Card Debt Debt Couns…" at bounding box center [344, 132] width 106 height 17
click at [462, 240] on button "Save & Close" at bounding box center [483, 246] width 57 height 18
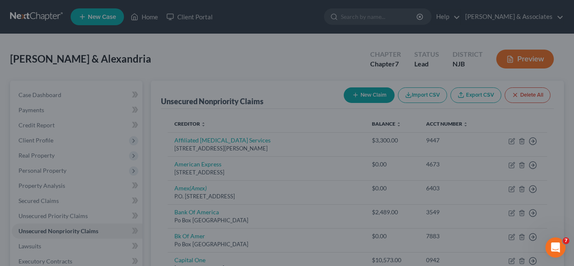
type input "135.00"
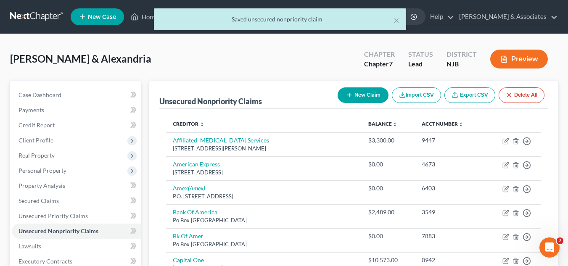
click at [354, 93] on button "New Claim" at bounding box center [363, 95] width 51 height 16
select select "2"
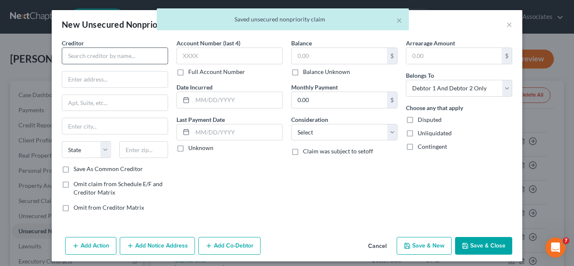
drag, startPoint x: 130, startPoint y: 65, endPoint x: 140, endPoint y: 58, distance: 12.0
click at [140, 58] on div "Creditor * State [US_STATE] AK AR AZ CA CO [GEOGRAPHIC_DATA] DE DC [GEOGRAPHIC_…" at bounding box center [115, 102] width 106 height 126
click at [140, 58] on input "text" at bounding box center [115, 56] width 106 height 17
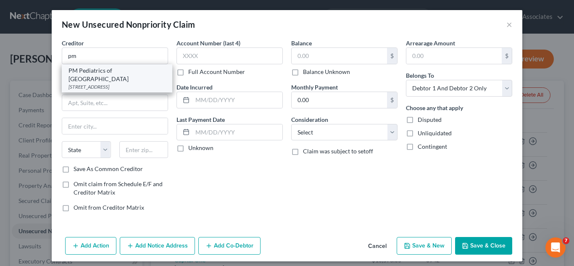
click at [126, 72] on div "PM Pediatrics of [GEOGRAPHIC_DATA]" at bounding box center [117, 74] width 97 height 17
type input "PM Pediatrics of [GEOGRAPHIC_DATA]"
type input "[STREET_ADDRESS]"
type input "Rt 10"
type input "[PERSON_NAME]"
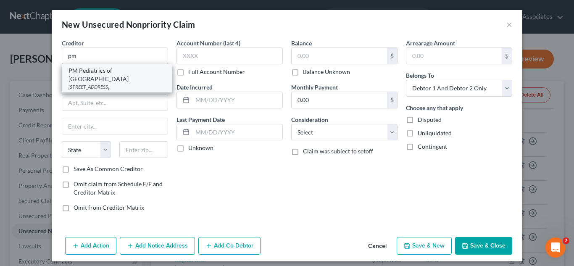
select select "33"
type input "07039"
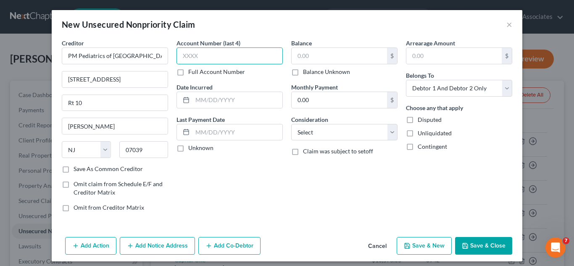
click at [207, 55] on input "text" at bounding box center [230, 56] width 106 height 17
click at [222, 101] on input "text" at bounding box center [238, 100] width 90 height 16
type input "[DATE]"
click at [315, 50] on input "text" at bounding box center [339, 56] width 95 height 16
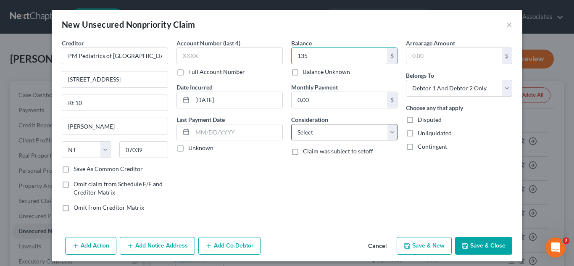
type input "135"
click at [381, 130] on select "Select Cable / Satellite Services Collection Agency Credit Card Debt Debt Couns…" at bounding box center [344, 132] width 106 height 17
select select "9"
click at [291, 124] on select "Select Cable / Satellite Services Collection Agency Credit Card Debt Debt Couns…" at bounding box center [344, 132] width 106 height 17
click at [474, 244] on button "Save & Close" at bounding box center [483, 246] width 57 height 18
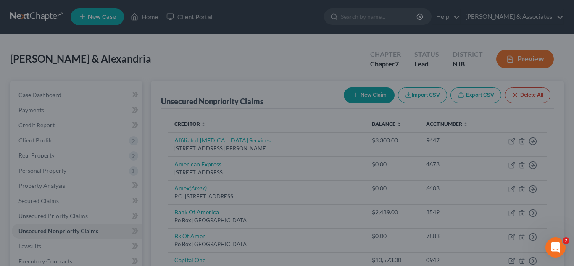
type input "135.00"
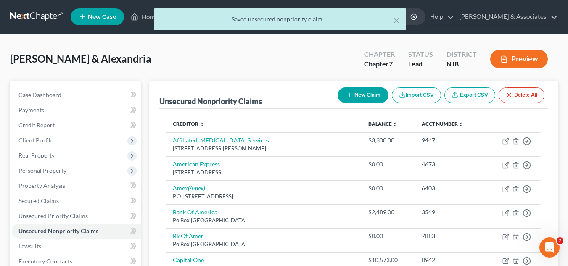
click at [343, 90] on button "New Claim" at bounding box center [363, 95] width 51 height 16
select select "2"
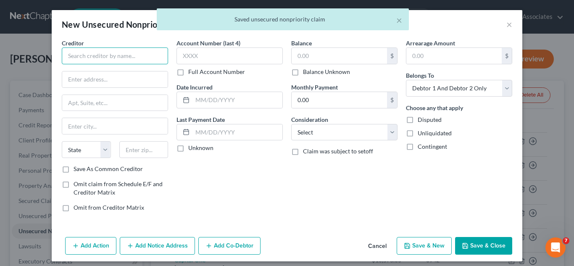
click at [123, 49] on input "text" at bounding box center [115, 56] width 106 height 17
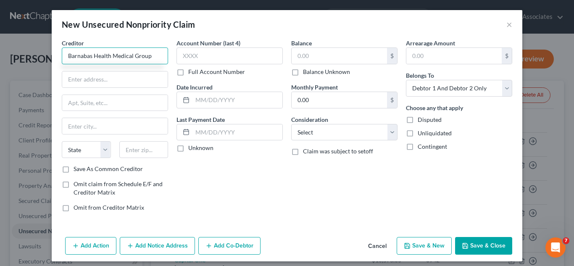
type input "Barnabas Health Medical Group"
click at [132, 70] on div "Creditor * Barnabas Health Medical Group State [US_STATE] AK AR AZ CA CO [GEOGR…" at bounding box center [115, 102] width 106 height 126
click at [132, 73] on input "text" at bounding box center [115, 79] width 106 height 16
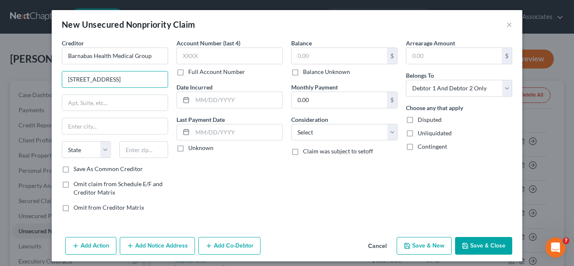
type input "[STREET_ADDRESS]"
click at [147, 120] on input "text" at bounding box center [115, 126] width 106 height 16
type input "West Orange"
select select "33"
type input "07052"
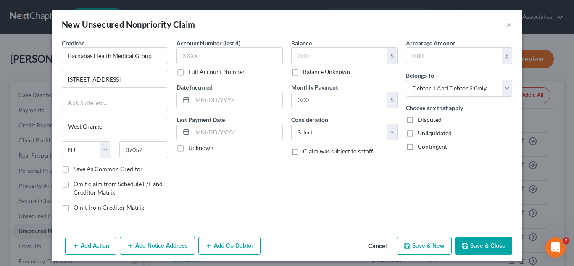
click at [74, 172] on label "Save As Common Creditor" at bounding box center [108, 169] width 69 height 8
click at [77, 170] on input "Save As Common Creditor" at bounding box center [79, 167] width 5 height 5
checkbox input "true"
click at [257, 95] on input "text" at bounding box center [238, 100] width 90 height 16
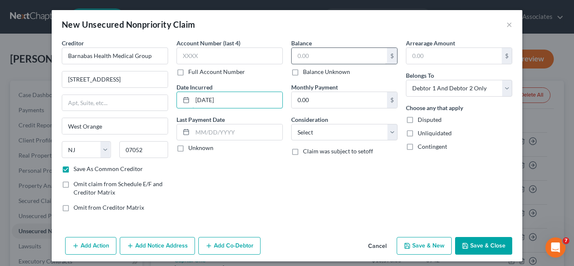
type input "[DATE]"
click at [318, 54] on input "text" at bounding box center [339, 56] width 95 height 16
type input "189.16"
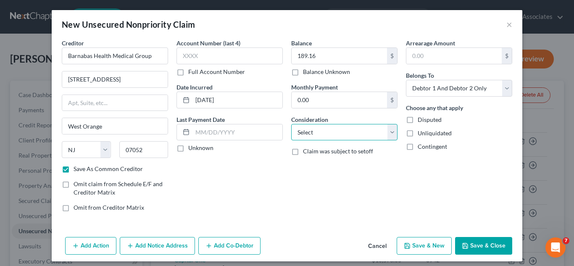
click at [330, 136] on select "Select Cable / Satellite Services Collection Agency Credit Card Debt Debt Couns…" at bounding box center [344, 132] width 106 height 17
select select "9"
click at [291, 124] on select "Select Cable / Satellite Services Collection Agency Credit Card Debt Debt Couns…" at bounding box center [344, 132] width 106 height 17
click at [484, 250] on button "Save & Close" at bounding box center [483, 246] width 57 height 18
checkbox input "false"
